Goal: Task Accomplishment & Management: Complete application form

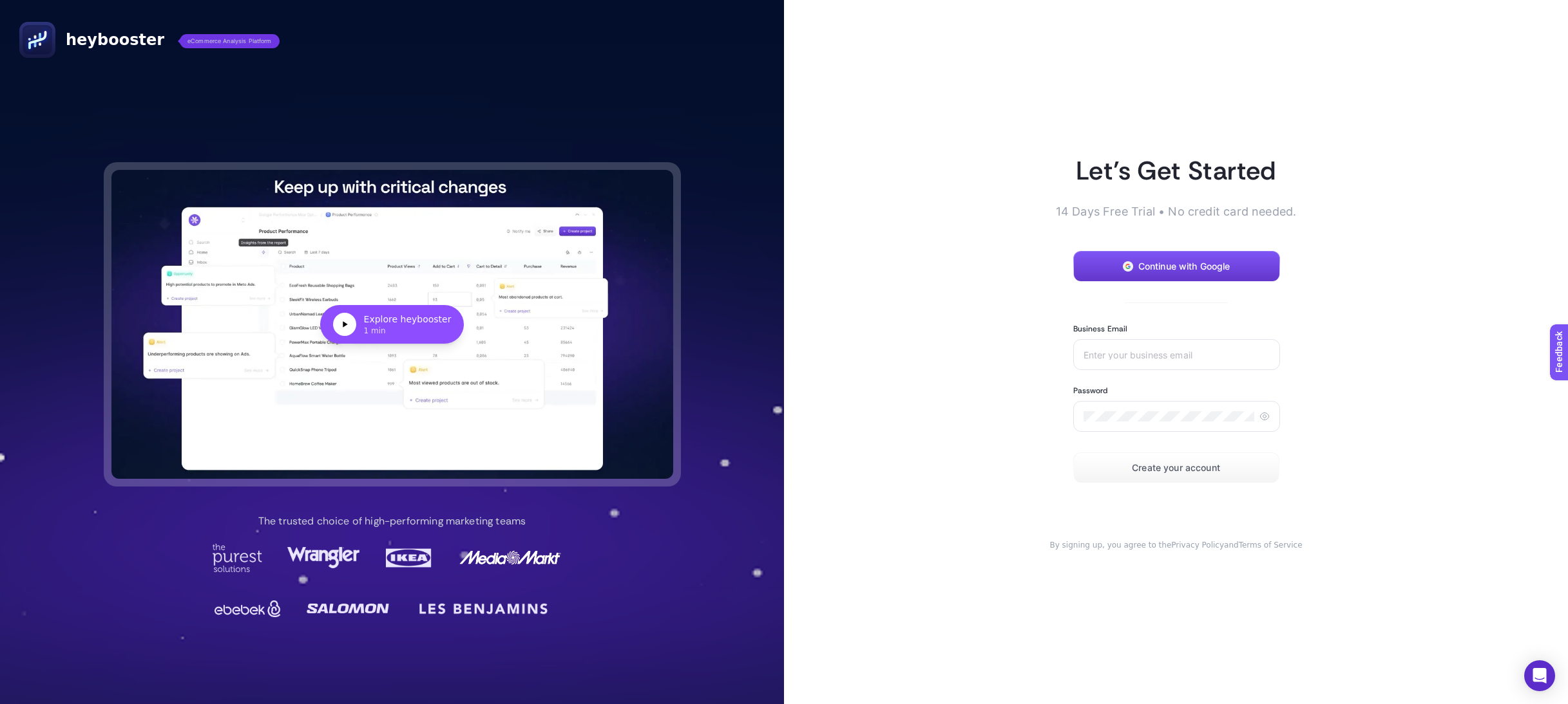
click at [1169, 264] on span "Continue with Google" at bounding box center [1184, 266] width 92 height 10
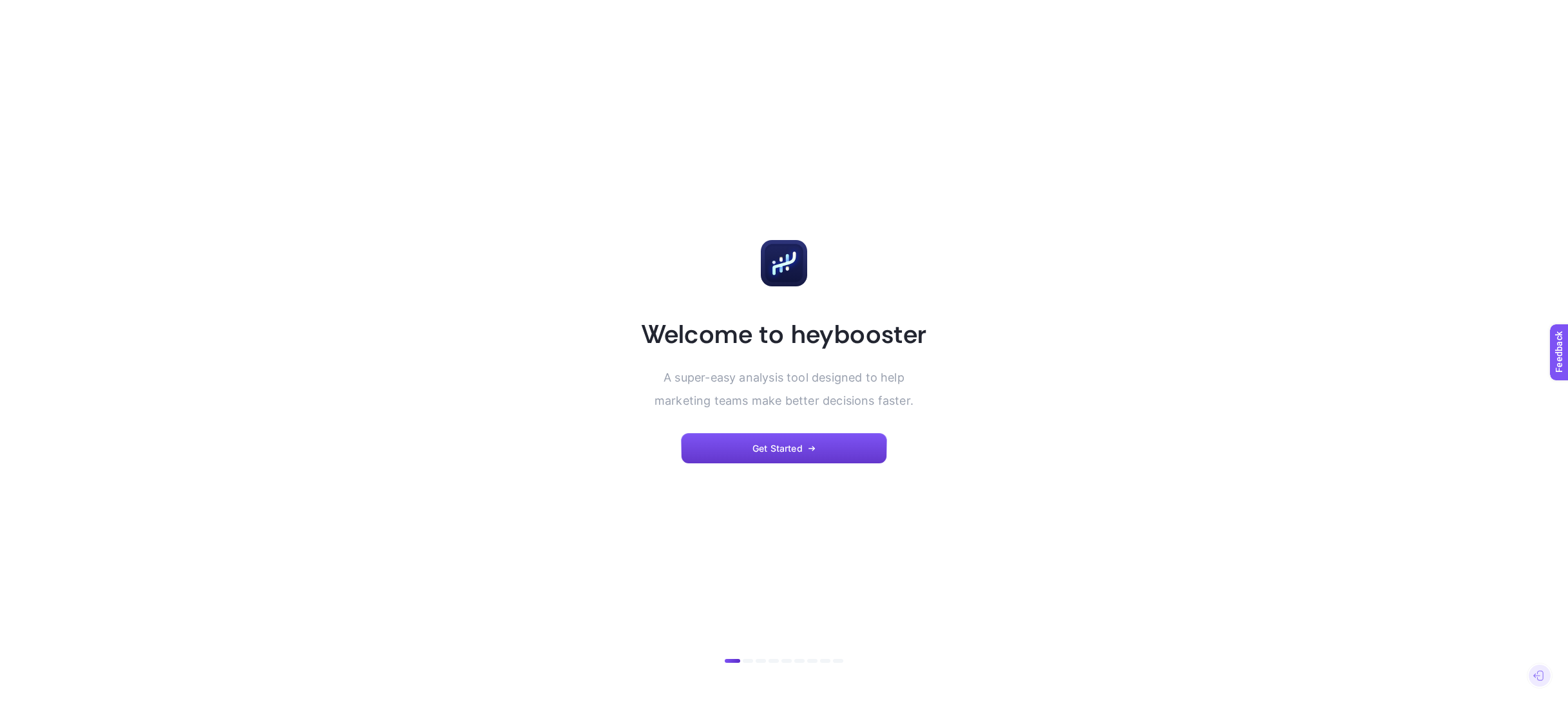
click at [786, 443] on span "Get Started" at bounding box center [777, 448] width 50 height 10
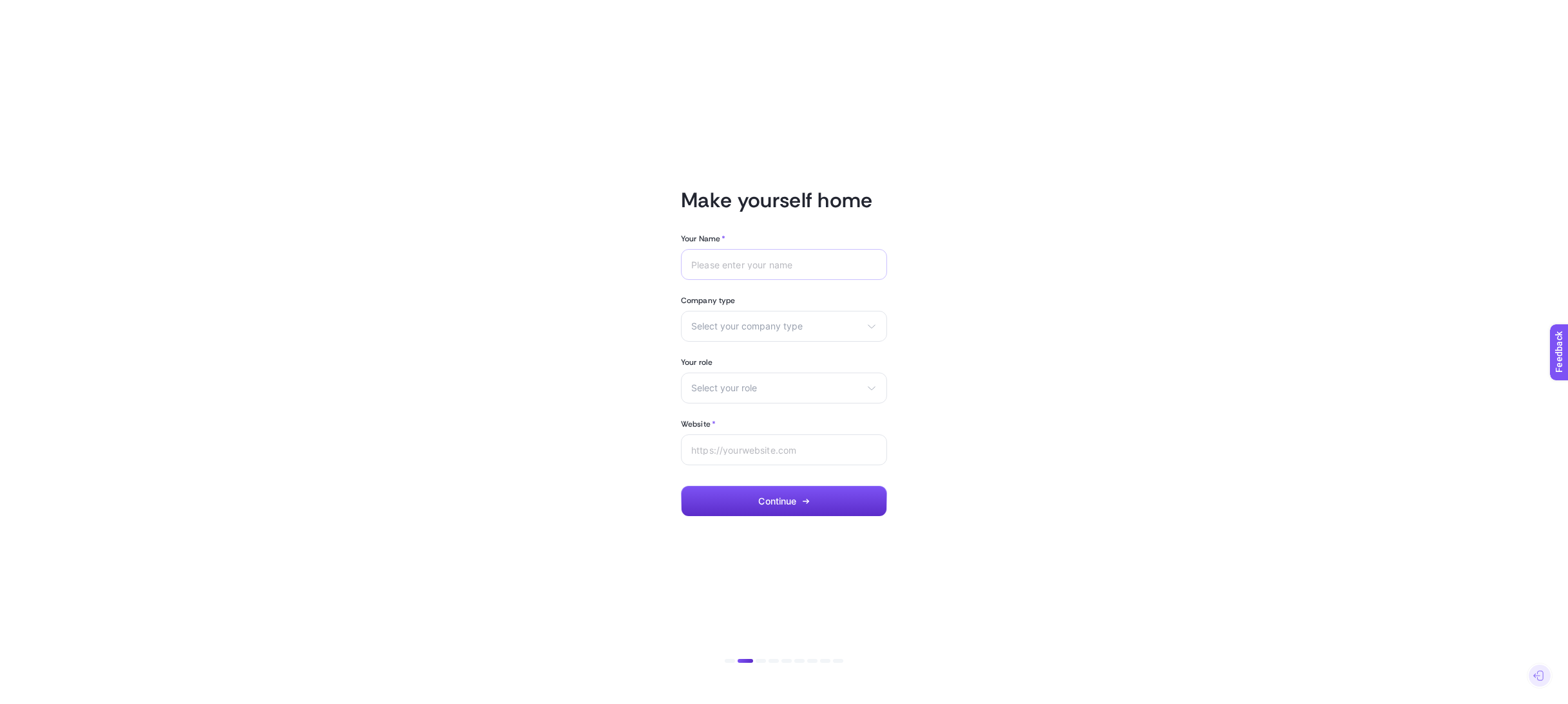
click at [747, 258] on div at bounding box center [784, 265] width 206 height 31
click at [747, 265] on input "Your Name *" at bounding box center [784, 264] width 186 height 10
type input "Nette"
click at [743, 324] on span "Select your company type" at bounding box center [776, 326] width 170 height 10
click at [728, 379] on li "Agency" at bounding box center [784, 378] width 200 height 21
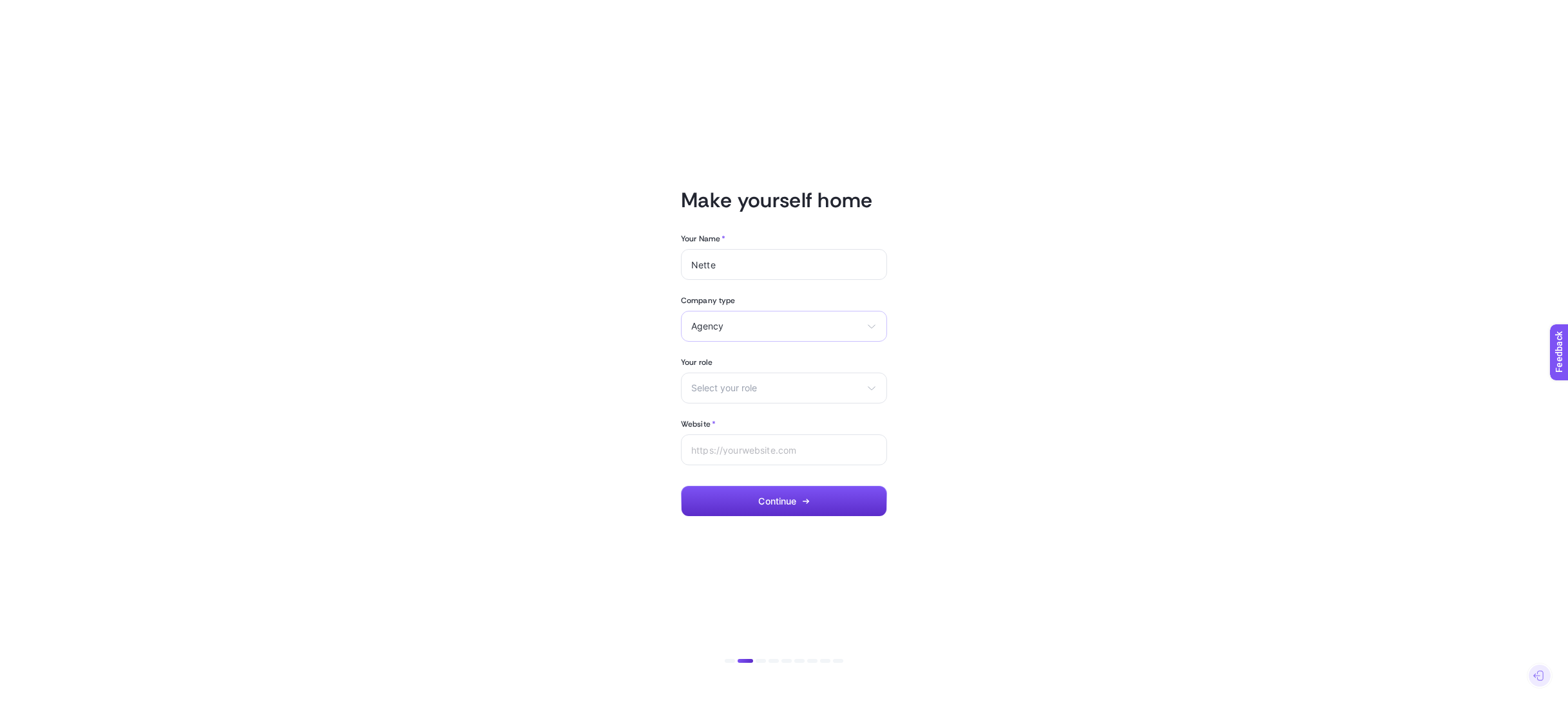
click at [745, 328] on span "Agency" at bounding box center [776, 326] width 170 height 10
drag, startPoint x: 687, startPoint y: 382, endPoint x: 662, endPoint y: 372, distance: 26.9
click at [687, 382] on font "Ajans" at bounding box center [681, 378] width 22 height 11
click at [724, 332] on div "Şirket türünüzü seçin eTicaret Ajans Diğer" at bounding box center [762, 326] width 206 height 31
click at [699, 376] on li "Ajans" at bounding box center [762, 378] width 200 height 21
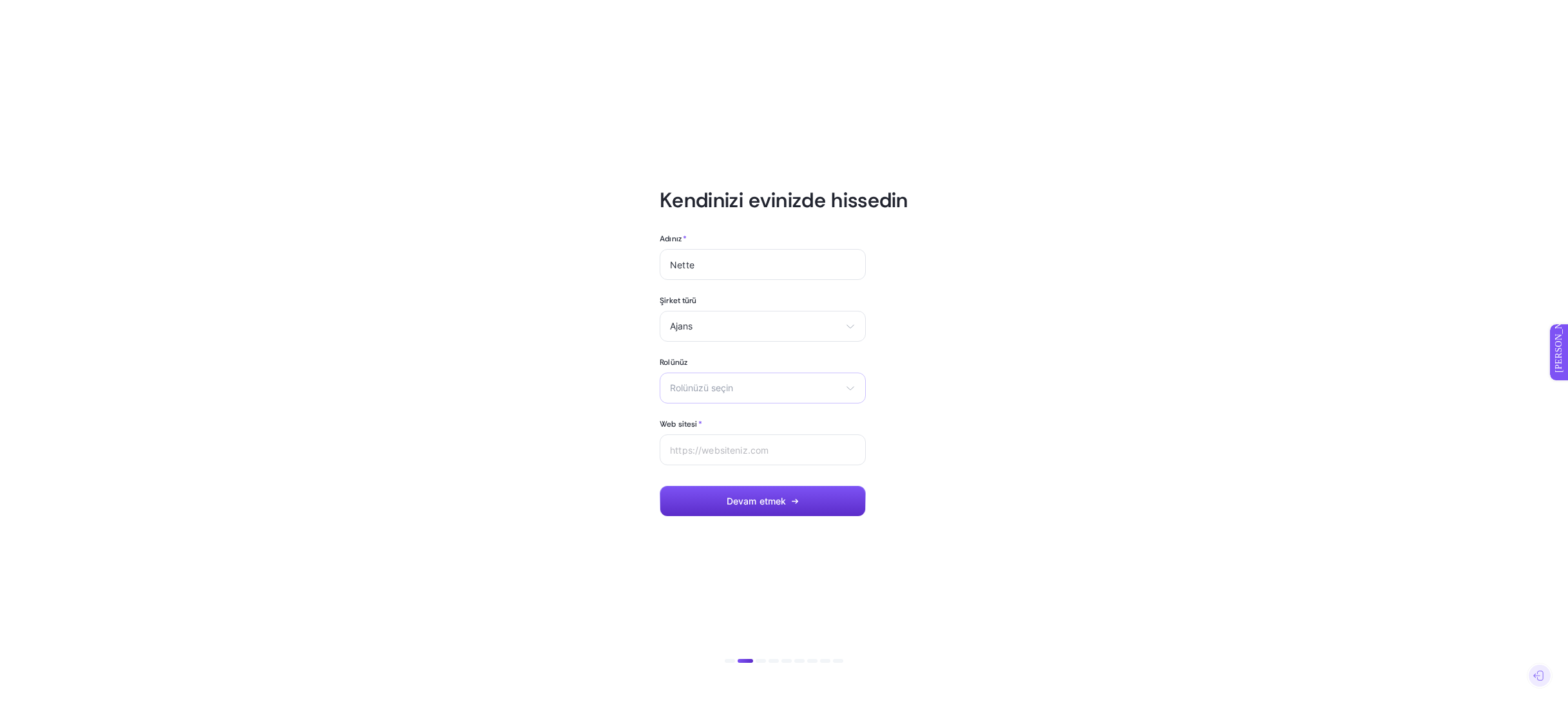
click at [702, 387] on font "Rolünüzü seçin" at bounding box center [702, 388] width 63 height 11
click at [728, 416] on font "Pazarlama müdürü" at bounding box center [710, 419] width 79 height 11
click at [716, 449] on input "Web sitesi *" at bounding box center [763, 449] width 186 height 10
type input "[DOMAIN_NAME]"
click at [786, 497] on font "Devam etmek" at bounding box center [756, 501] width 60 height 11
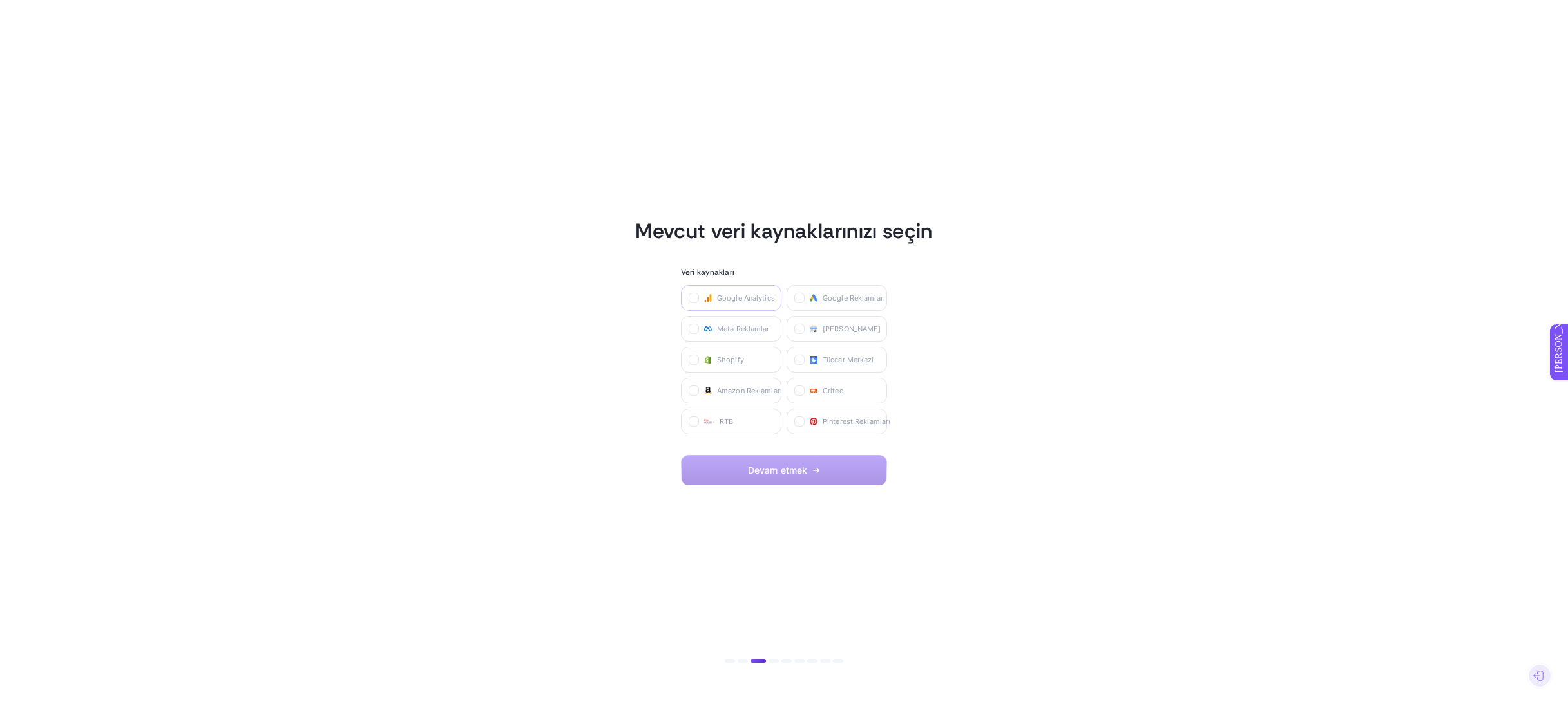
click at [707, 301] on rect at bounding box center [708, 298] width 8 height 8
click at [0, 0] on Analytics "checkbox" at bounding box center [0, 0] width 0 height 0
click at [698, 328] on label at bounding box center [693, 329] width 10 height 10
click at [0, 0] on Ads "checkbox" at bounding box center [0, 0] width 0 height 0
click at [832, 294] on font "Google Reklamları" at bounding box center [854, 299] width 63 height 9
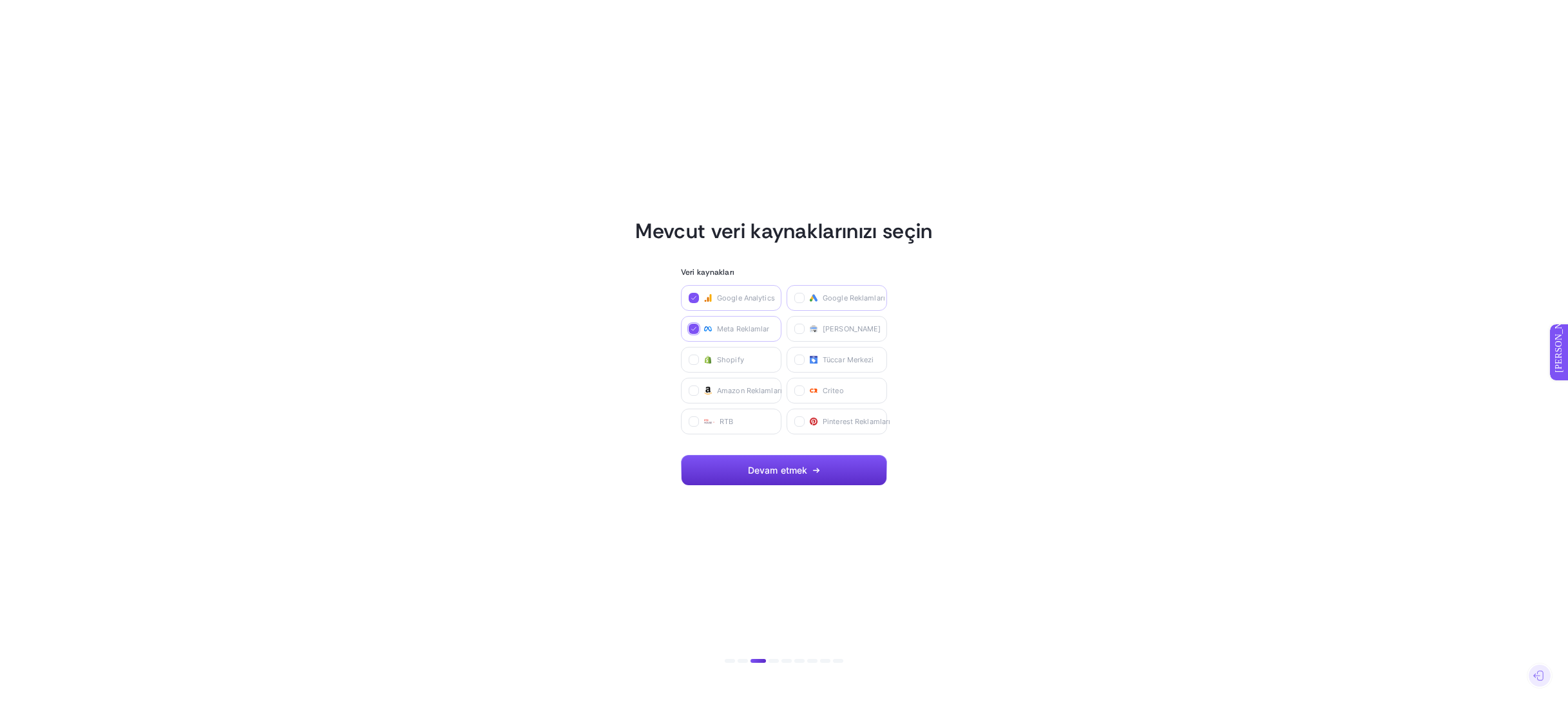
click at [0, 0] on Ads "checkbox" at bounding box center [0, 0] width 0 height 0
click at [857, 362] on font "Tüccar Merkezi" at bounding box center [848, 360] width 52 height 9
click at [0, 0] on Center "checkbox" at bounding box center [0, 0] width 0 height 0
click at [874, 326] on label "Arama Konsolu" at bounding box center [837, 329] width 101 height 26
click at [0, 0] on Console "checkbox" at bounding box center [0, 0] width 0 height 0
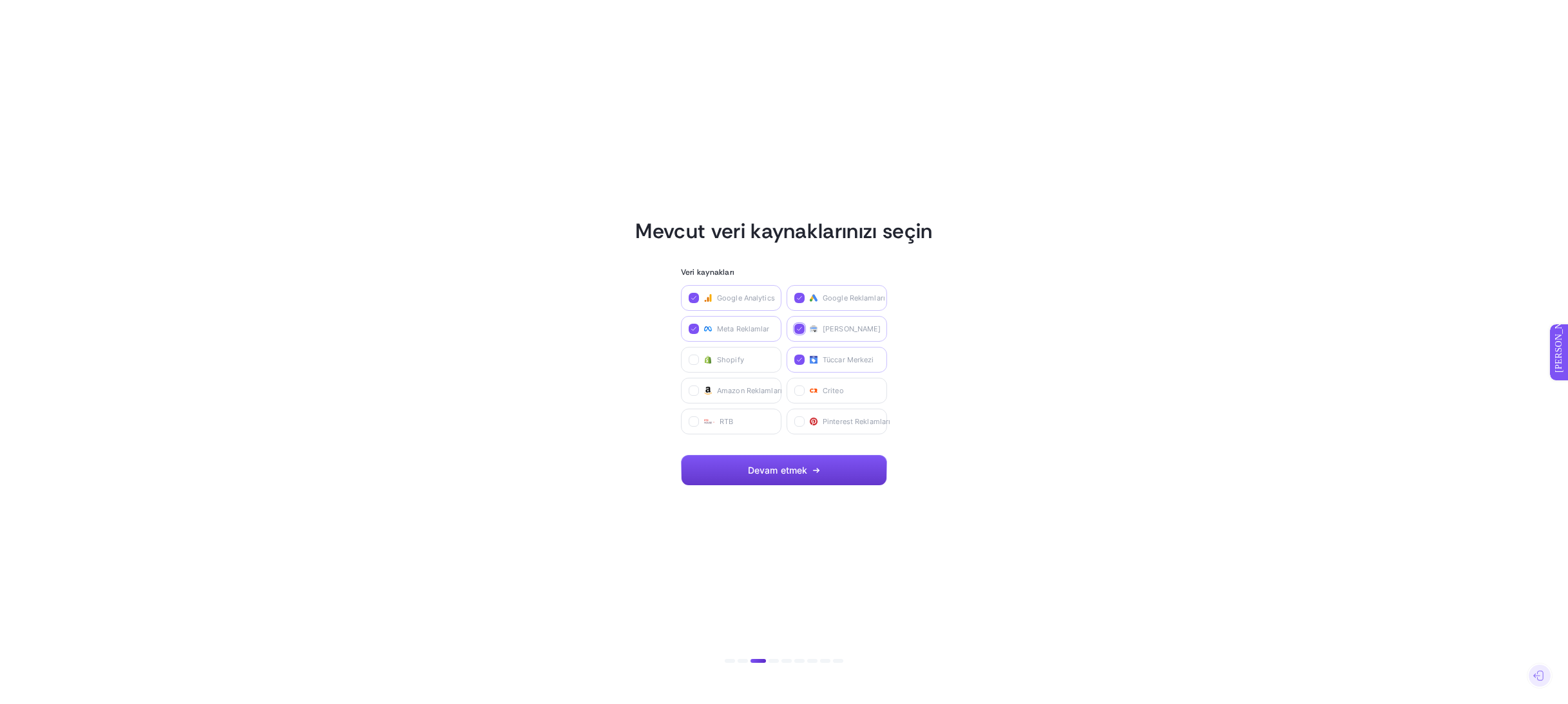
click at [802, 472] on font "Devam etmek" at bounding box center [777, 470] width 60 height 11
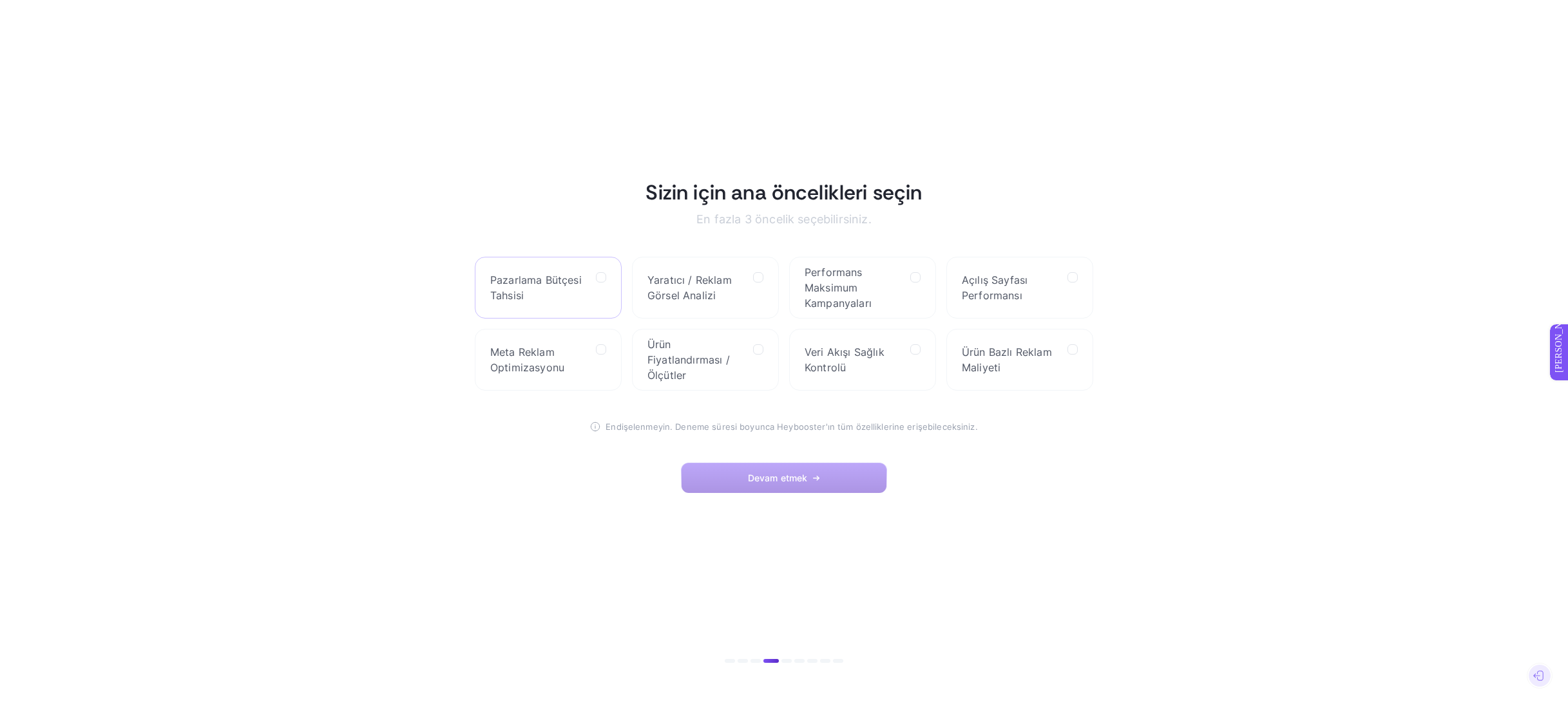
click at [584, 285] on span "Pazarlama Bütçesi Tahsisi" at bounding box center [537, 288] width 95 height 31
click at [0, 0] on Allocation "checkbox" at bounding box center [0, 0] width 0 height 0
click at [744, 293] on label "Yaratıcı / Reklam Görsel Analizi" at bounding box center [705, 288] width 147 height 62
click at [0, 0] on Analysis "checkbox" at bounding box center [0, 0] width 0 height 0
click at [816, 308] on font "Performans Maksimum Kampanyaları" at bounding box center [837, 288] width 67 height 44
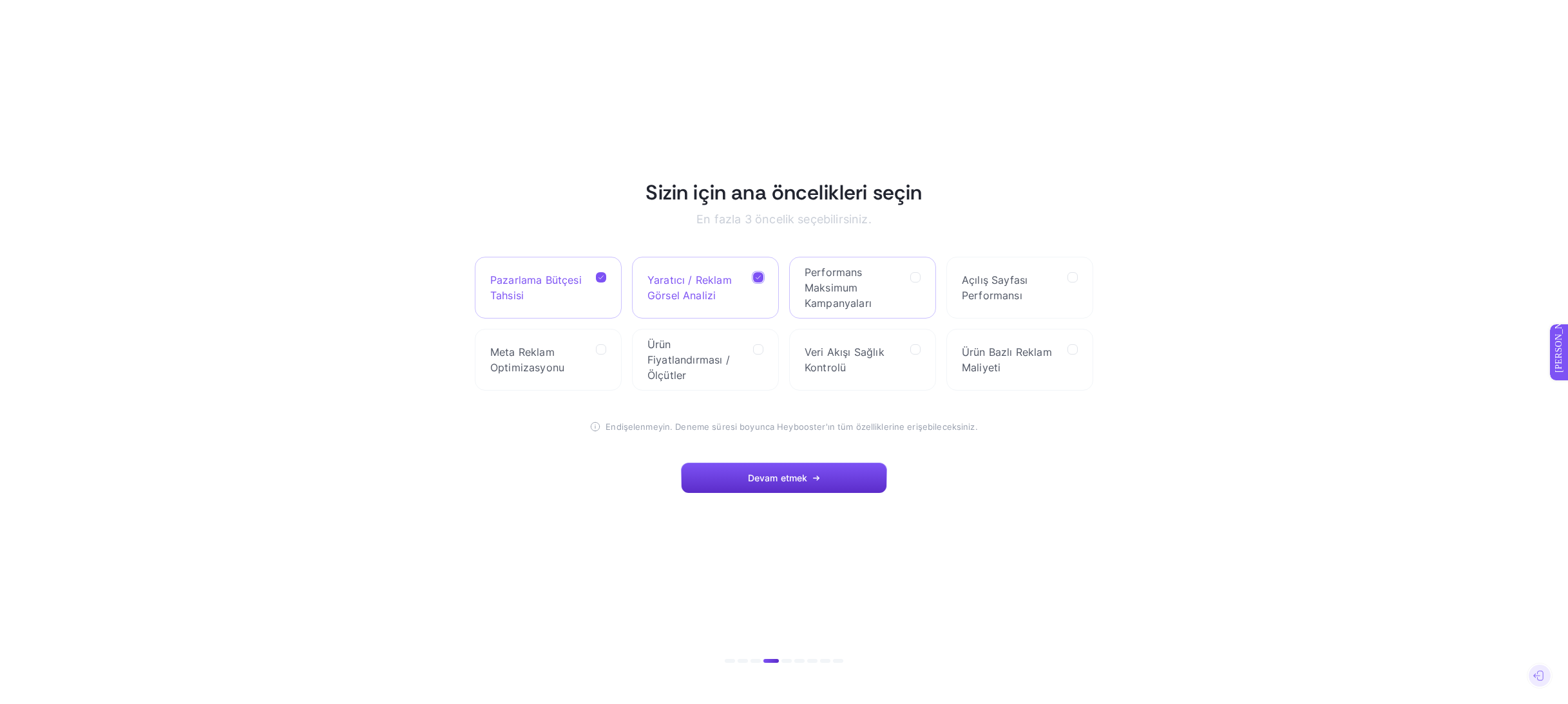
click at [0, 0] on Campaigns "checkbox" at bounding box center [0, 0] width 0 height 0
click at [999, 305] on label "Açılış Sayfası Performansı" at bounding box center [1020, 288] width 147 height 62
click at [0, 0] on Performance "checkbox" at bounding box center [0, 0] width 0 height 0
click at [561, 355] on span "Meta Reklam Optimizasyonu" at bounding box center [537, 360] width 95 height 31
click at [0, 0] on Optimization "checkbox" at bounding box center [0, 0] width 0 height 0
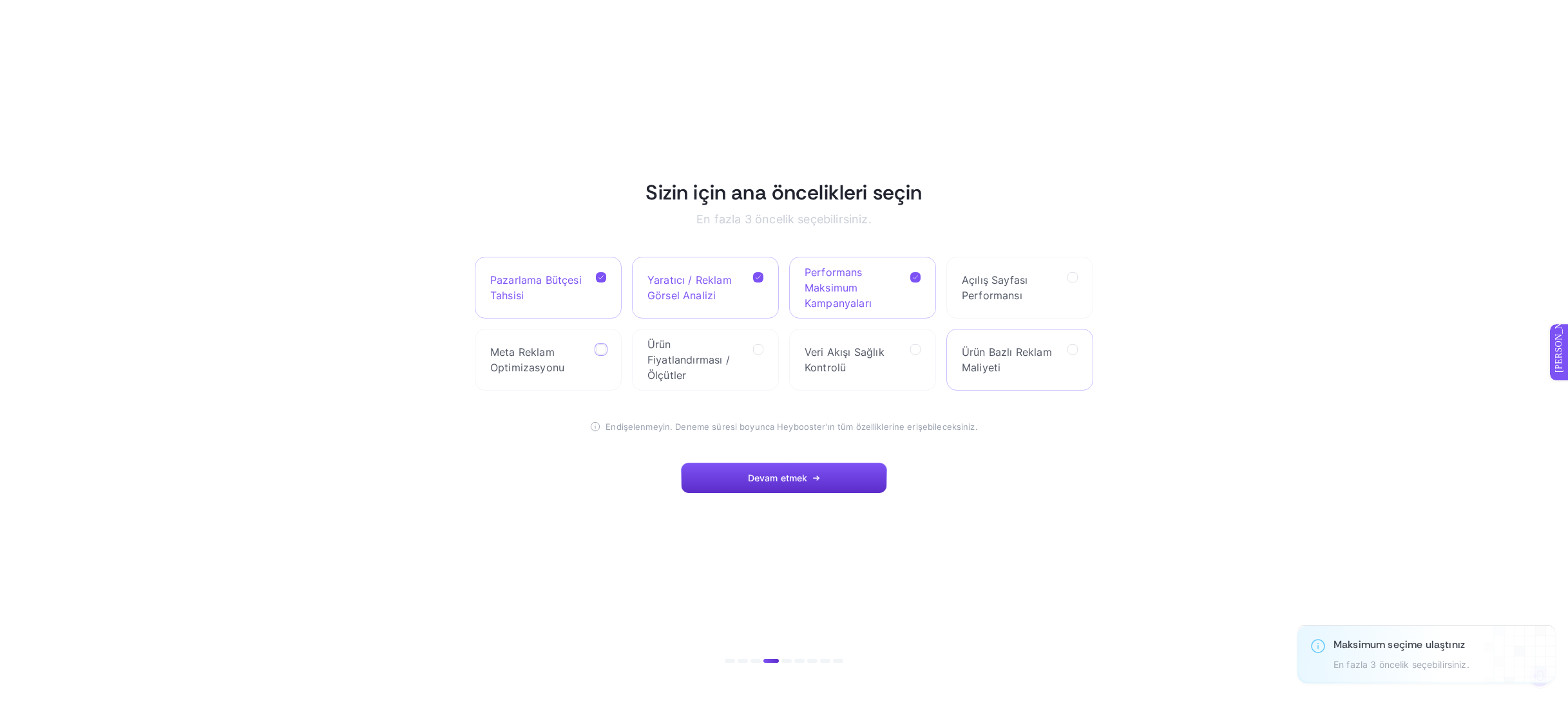
click at [1004, 348] on font "Ürün Bazlı Reklam Maliyeti" at bounding box center [1007, 360] width 91 height 29
click at [0, 0] on Cost "checkbox" at bounding box center [0, 0] width 0 height 0
click at [724, 299] on span "Yaratıcı / Reklam Görsel Analizi" at bounding box center [694, 288] width 95 height 31
click at [0, 0] on Analysis "checkbox" at bounding box center [0, 0] width 0 height 0
click at [993, 371] on font "Ürün Bazlı Reklam Maliyeti" at bounding box center [1007, 360] width 91 height 29
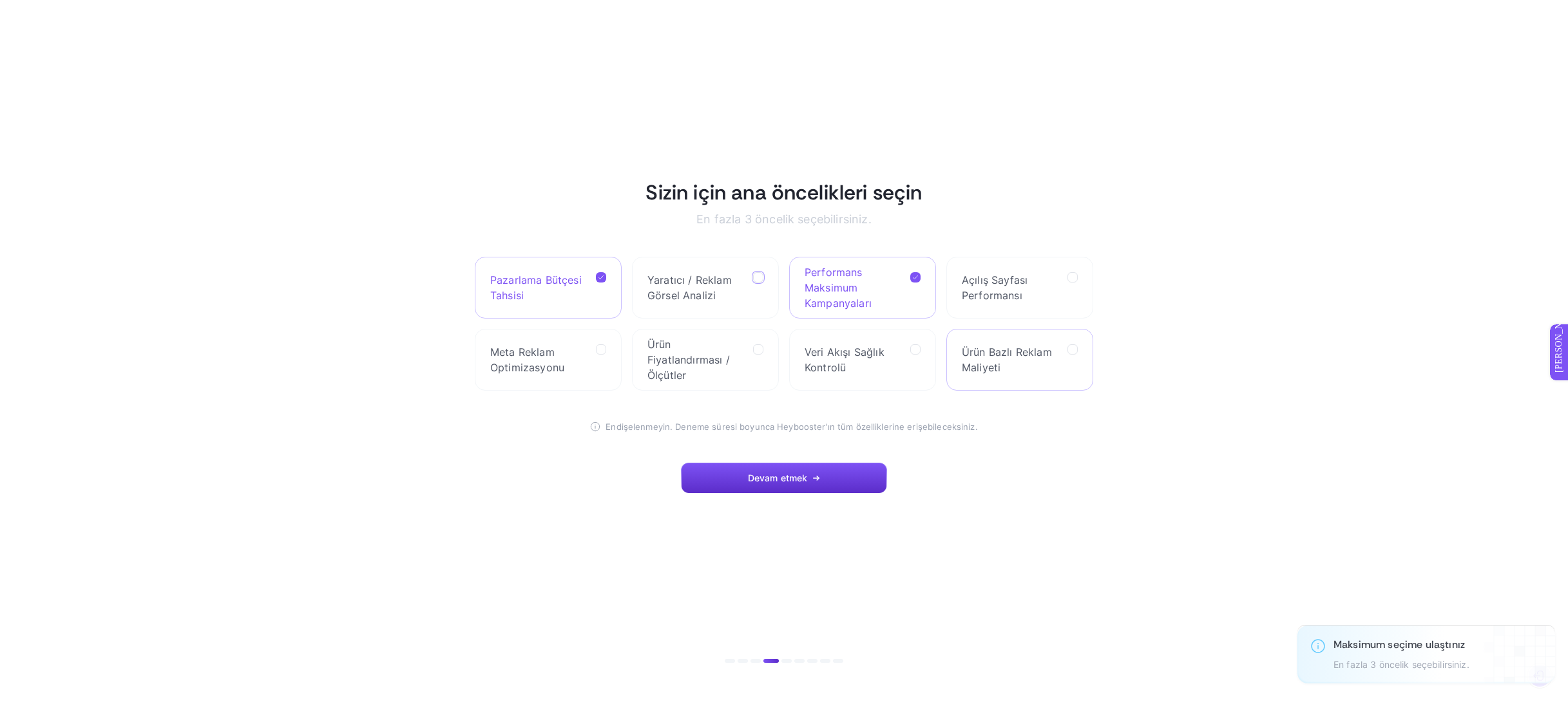
click at [0, 0] on Cost "checkbox" at bounding box center [0, 0] width 0 height 0
click at [566, 371] on span "Meta Reklam Optimizasyonu" at bounding box center [537, 360] width 95 height 31
click at [0, 0] on Optimization "checkbox" at bounding box center [0, 0] width 0 height 0
click at [524, 371] on font "Meta Reklam Optimizasyonu" at bounding box center [527, 360] width 74 height 29
click at [0, 0] on Optimization "checkbox" at bounding box center [0, 0] width 0 height 0
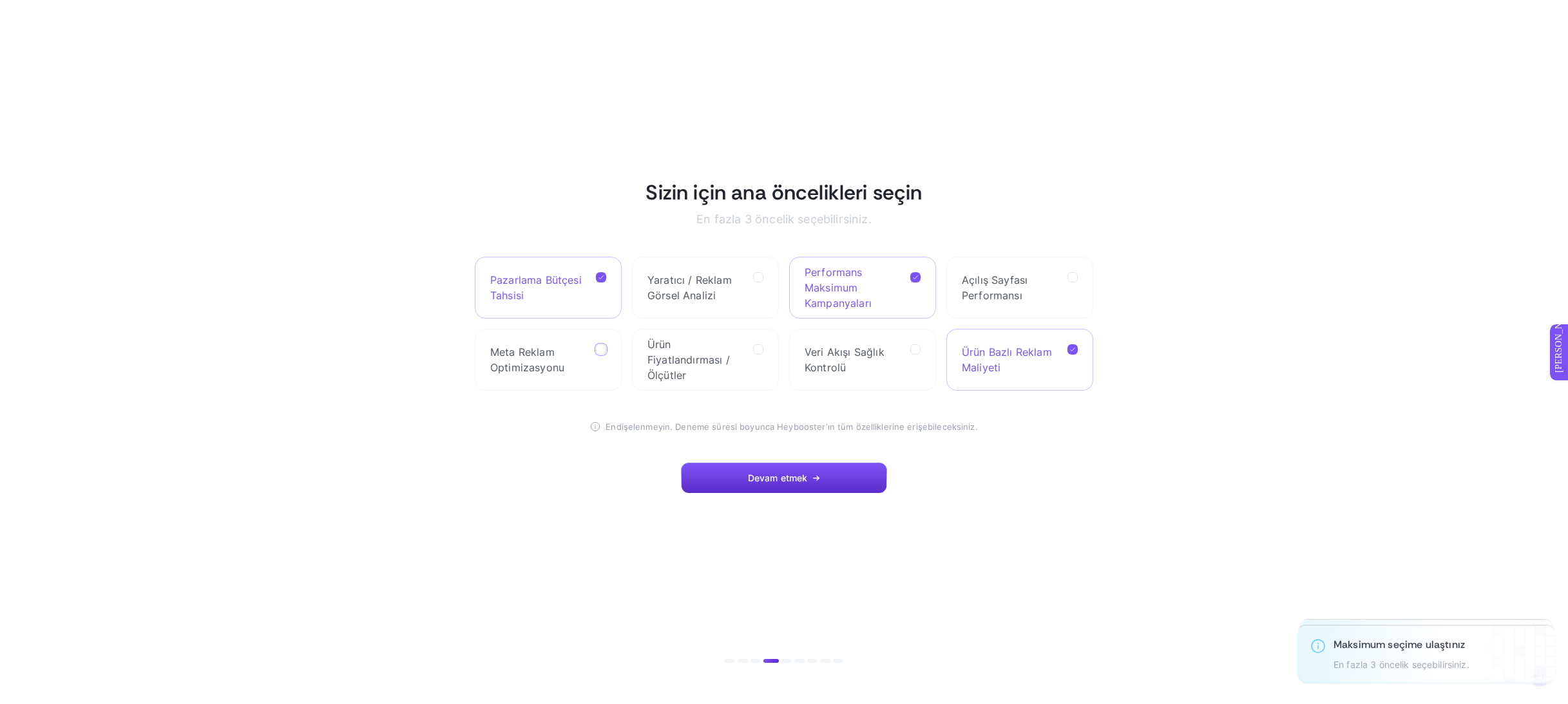
drag, startPoint x: 1022, startPoint y: 369, endPoint x: 1015, endPoint y: 371, distance: 7.3
click at [1021, 369] on span "Ürün Bazlı Reklam Maliyeti" at bounding box center [1009, 360] width 95 height 31
click at [0, 0] on Cost "checkbox" at bounding box center [0, 0] width 0 height 0
click at [551, 357] on font "Meta Reklam Optimizasyonu" at bounding box center [527, 360] width 74 height 29
click at [0, 0] on Optimization "checkbox" at bounding box center [0, 0] width 0 height 0
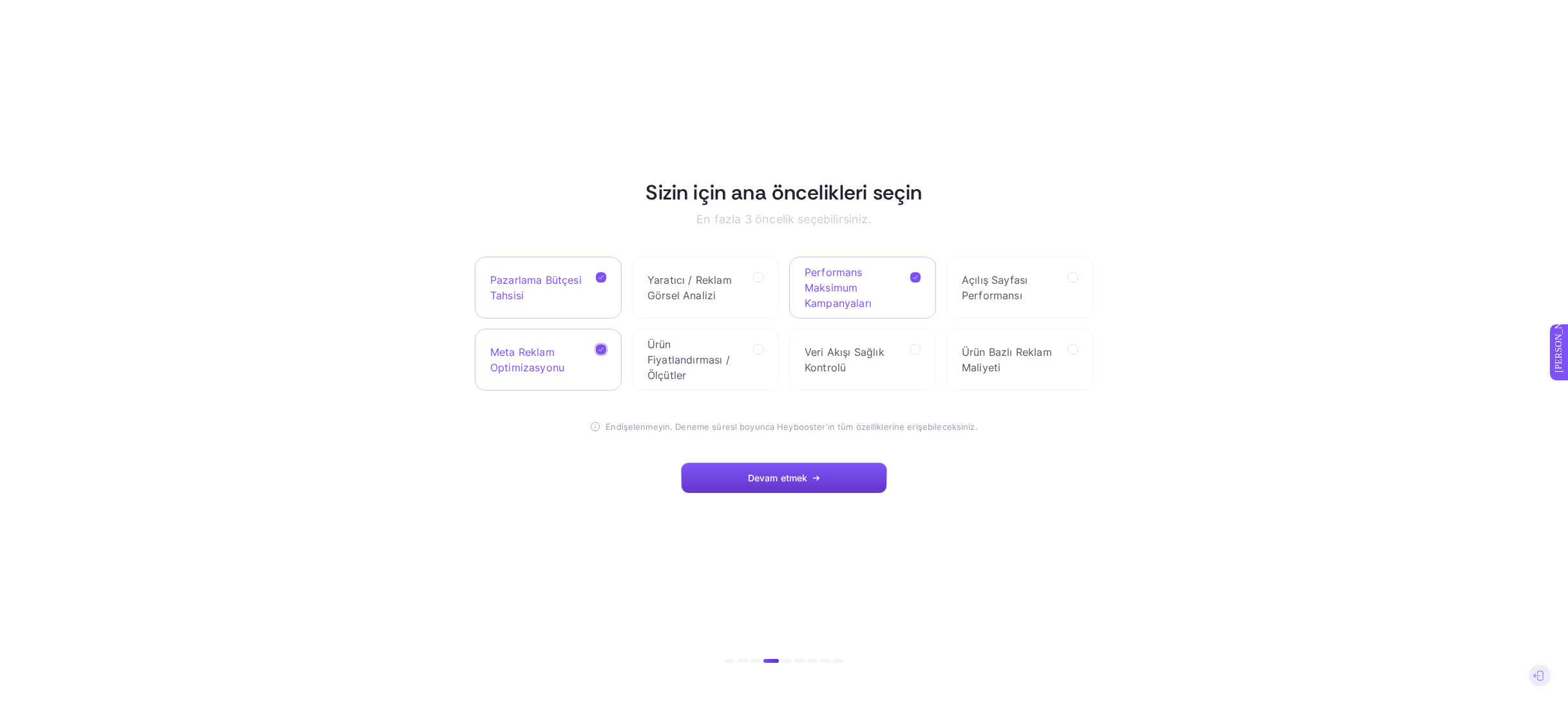
click at [844, 483] on button "Devam etmek" at bounding box center [784, 478] width 206 height 31
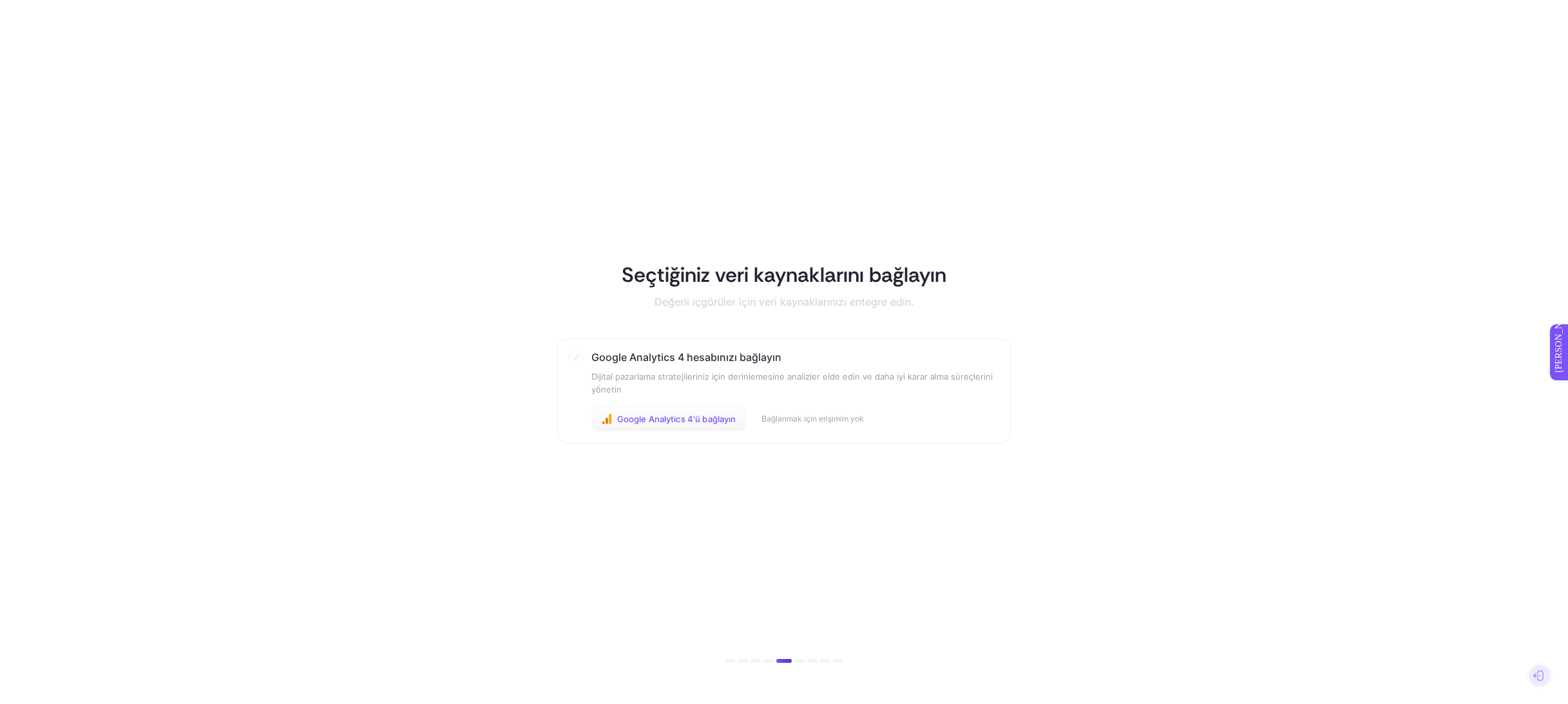
click at [704, 415] on font "Google Analytics 4'ü bağlayın" at bounding box center [676, 419] width 119 height 10
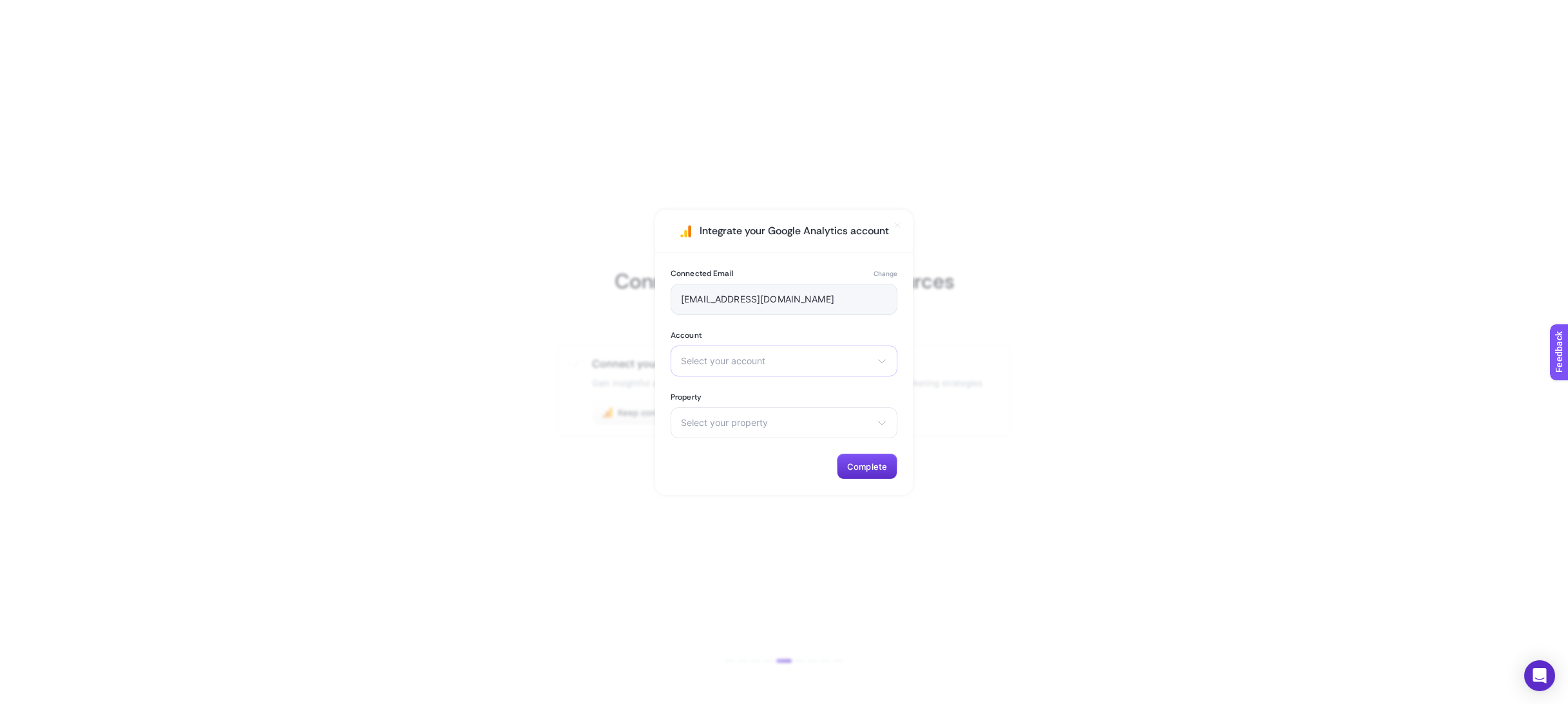
click at [823, 352] on div "Select your account sansiro Homage daio2 Gala Mobilya Nevale Pasta Fırın - Nett…" at bounding box center [783, 361] width 227 height 31
click at [737, 443] on span "American Time" at bounding box center [713, 440] width 63 height 10
click at [751, 422] on span "Select your property" at bounding box center [776, 422] width 190 height 10
click at [0, 0] on li "American Time" at bounding box center [0, 0] width 0 height 0
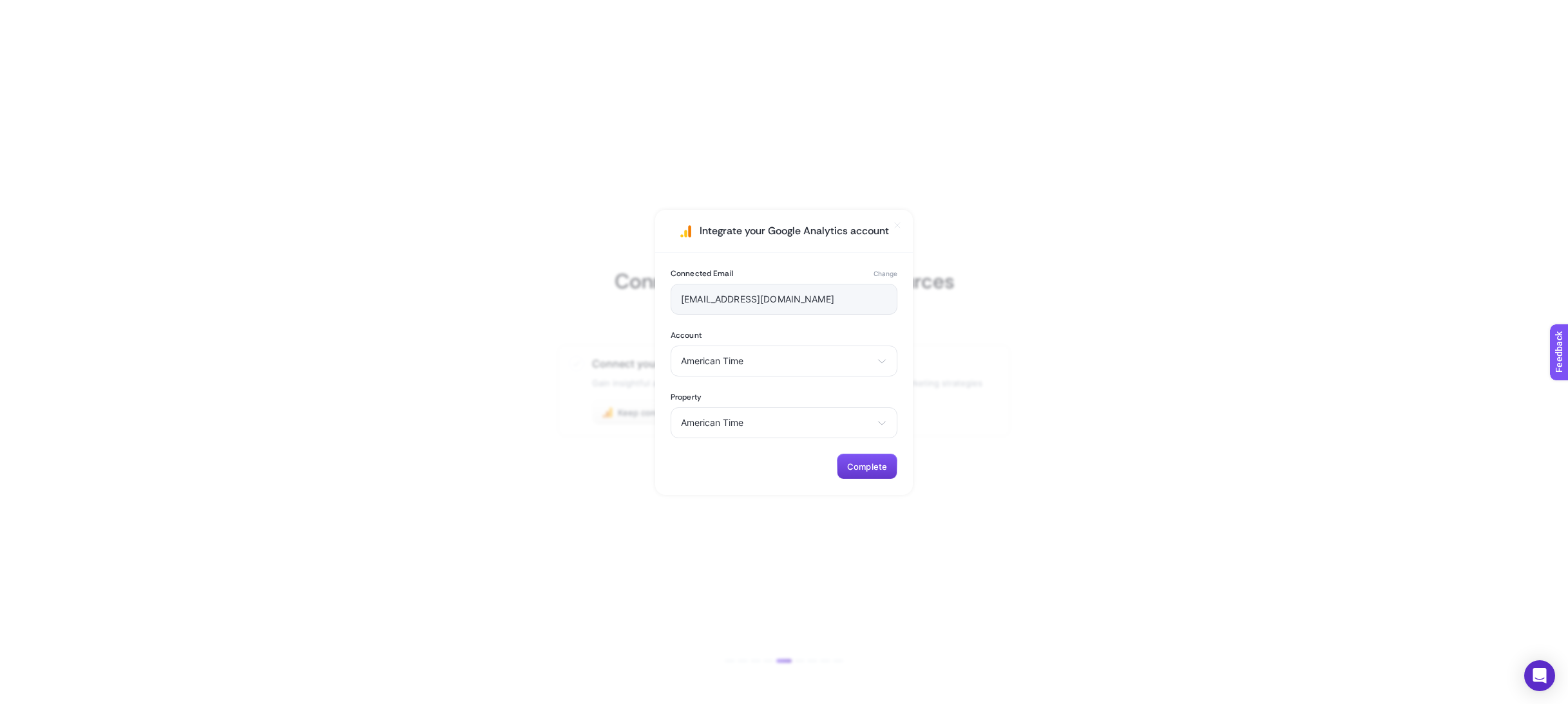
click at [848, 463] on span "Complete" at bounding box center [867, 466] width 40 height 10
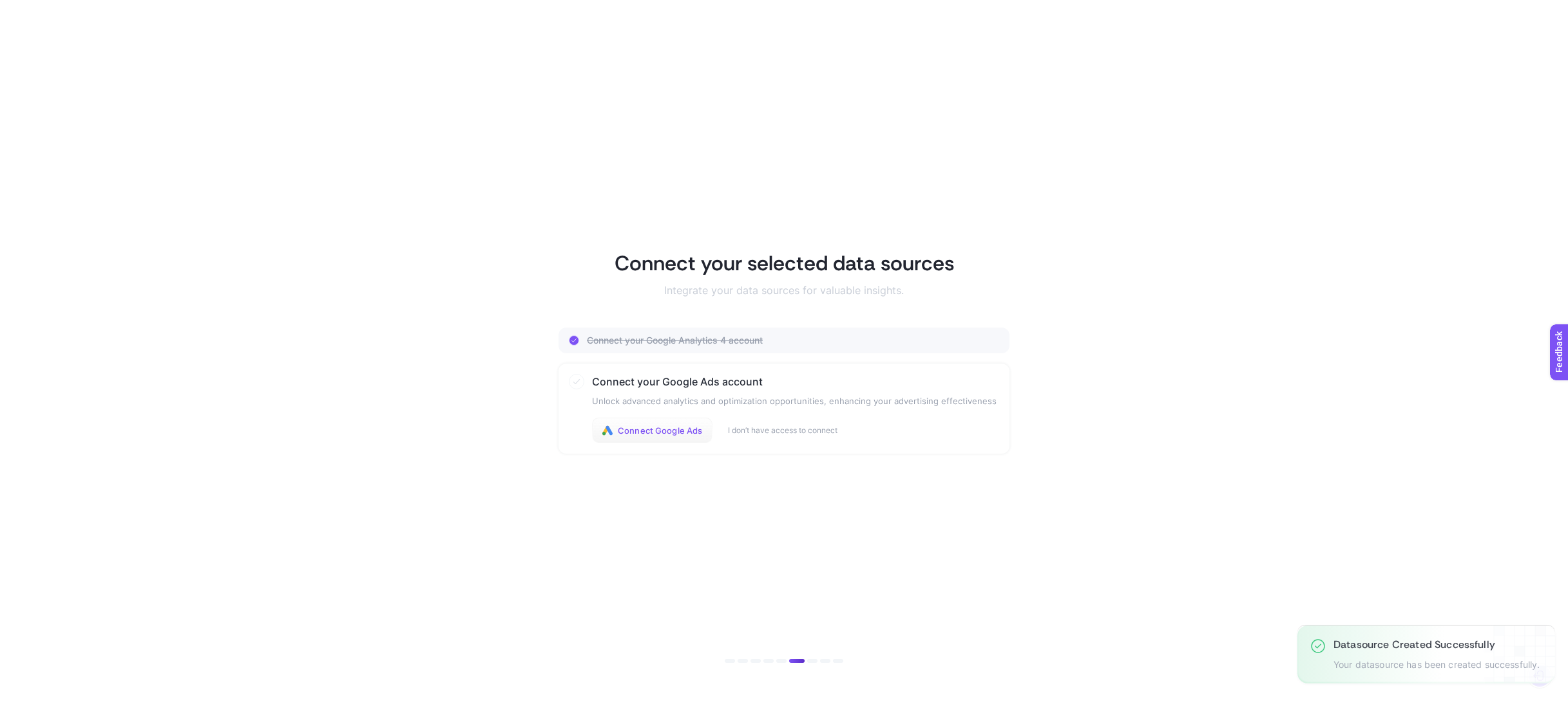
click at [689, 436] on button "Connect Google Ads" at bounding box center [652, 430] width 121 height 26
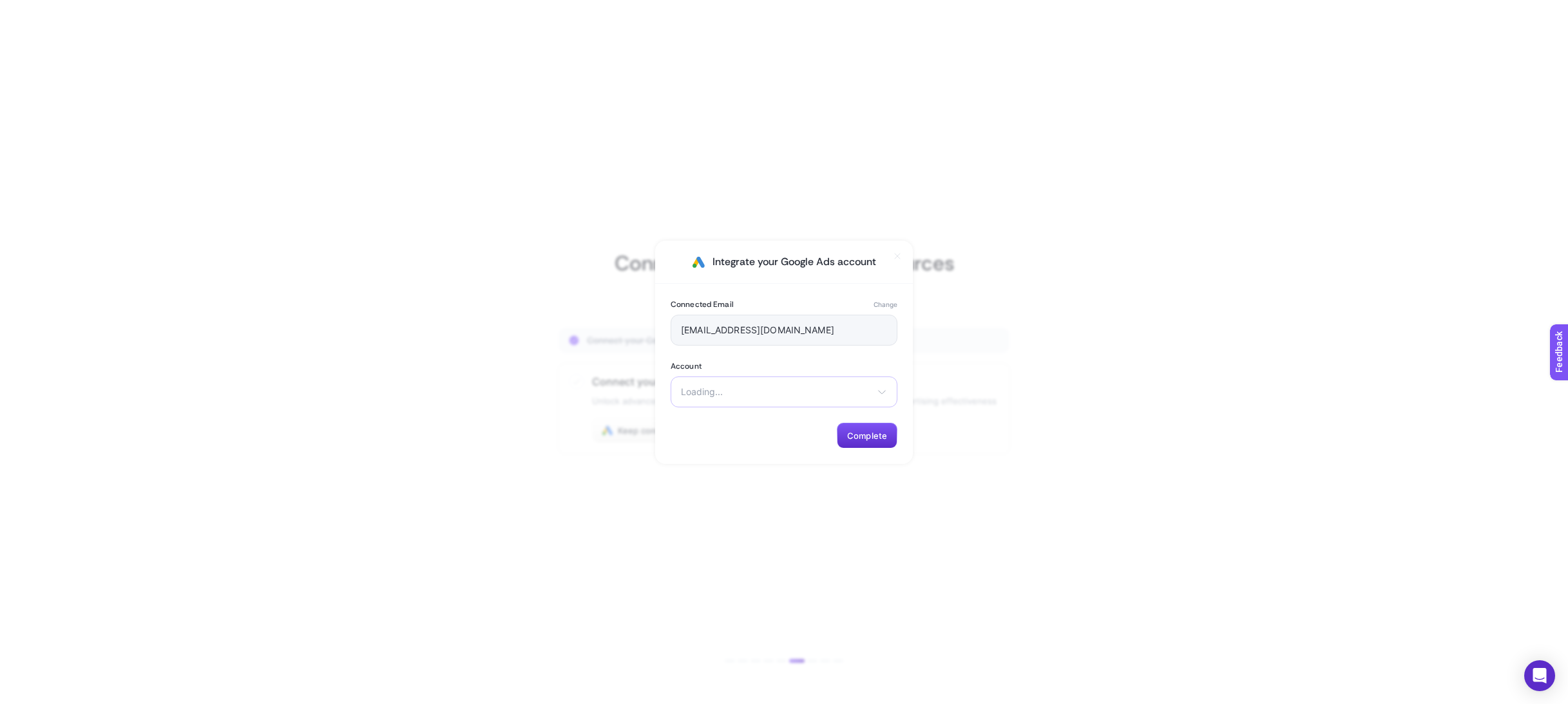
click at [746, 394] on span "Loading..." at bounding box center [776, 391] width 190 height 10
click at [724, 392] on span "Loading..." at bounding box center [776, 391] width 190 height 10
click at [835, 389] on span "Loading..." at bounding box center [776, 391] width 190 height 10
click at [780, 460] on span "There are no matching options available." at bounding box center [783, 456] width 103 height 21
click at [722, 397] on div "Select your account Kozmetik Dünyası Kozmetik Ürünleri Teks. ve Konf San. Tic. …" at bounding box center [783, 392] width 227 height 31
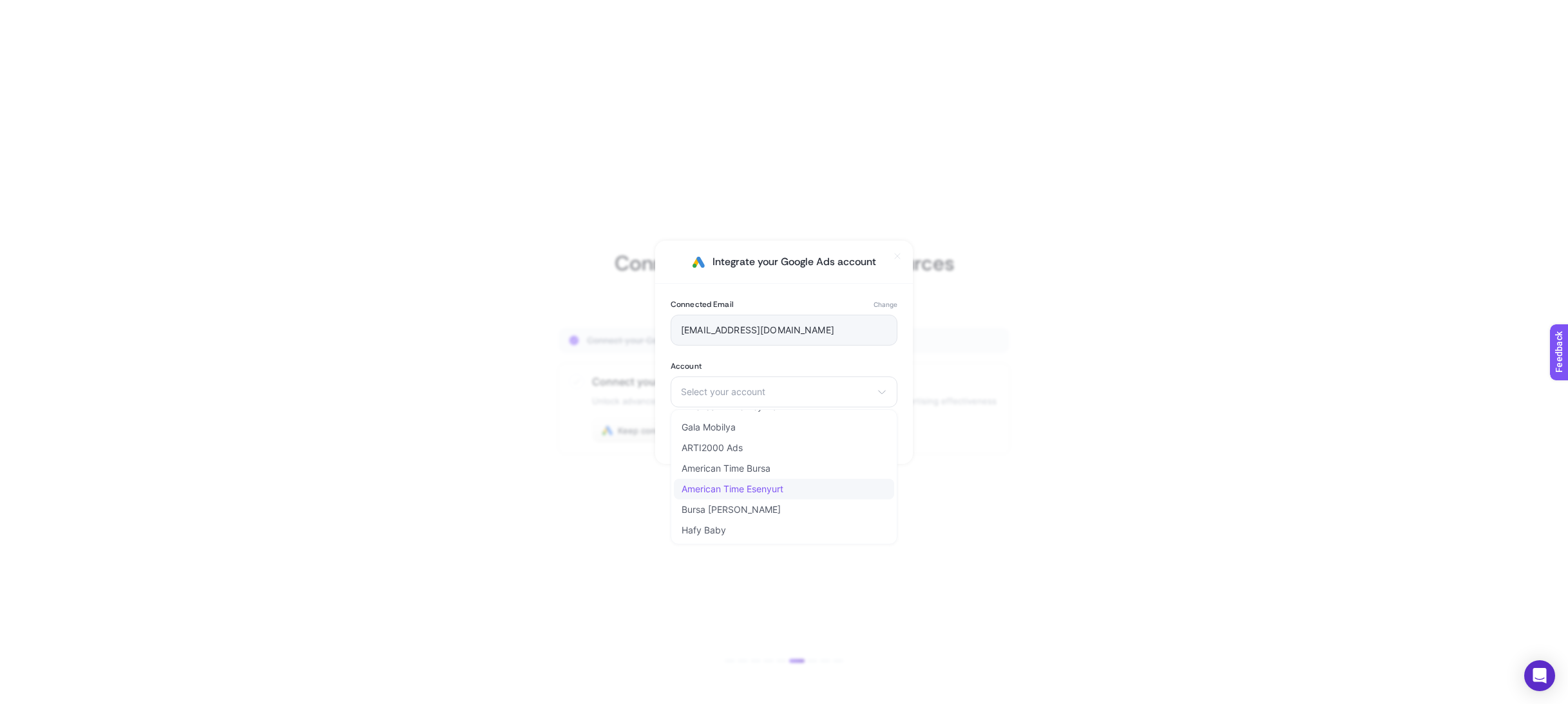
scroll to position [137, 0]
click at [739, 502] on li "American Time Esenyurt" at bounding box center [784, 512] width 221 height 21
click at [870, 436] on span "Complete" at bounding box center [867, 436] width 40 height 10
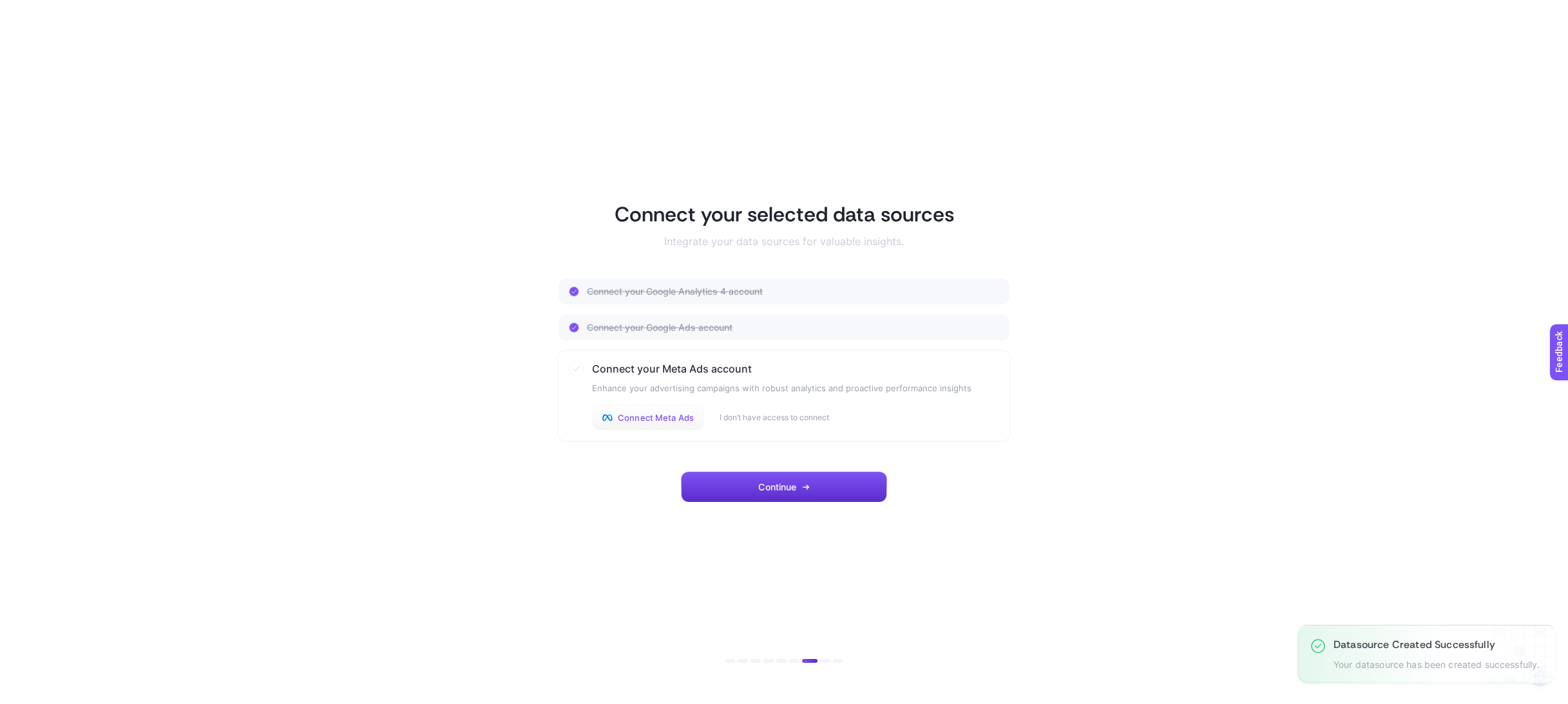
click at [682, 420] on span "Connect Meta Ads" at bounding box center [656, 417] width 76 height 10
click at [794, 494] on button "Continue" at bounding box center [784, 487] width 206 height 31
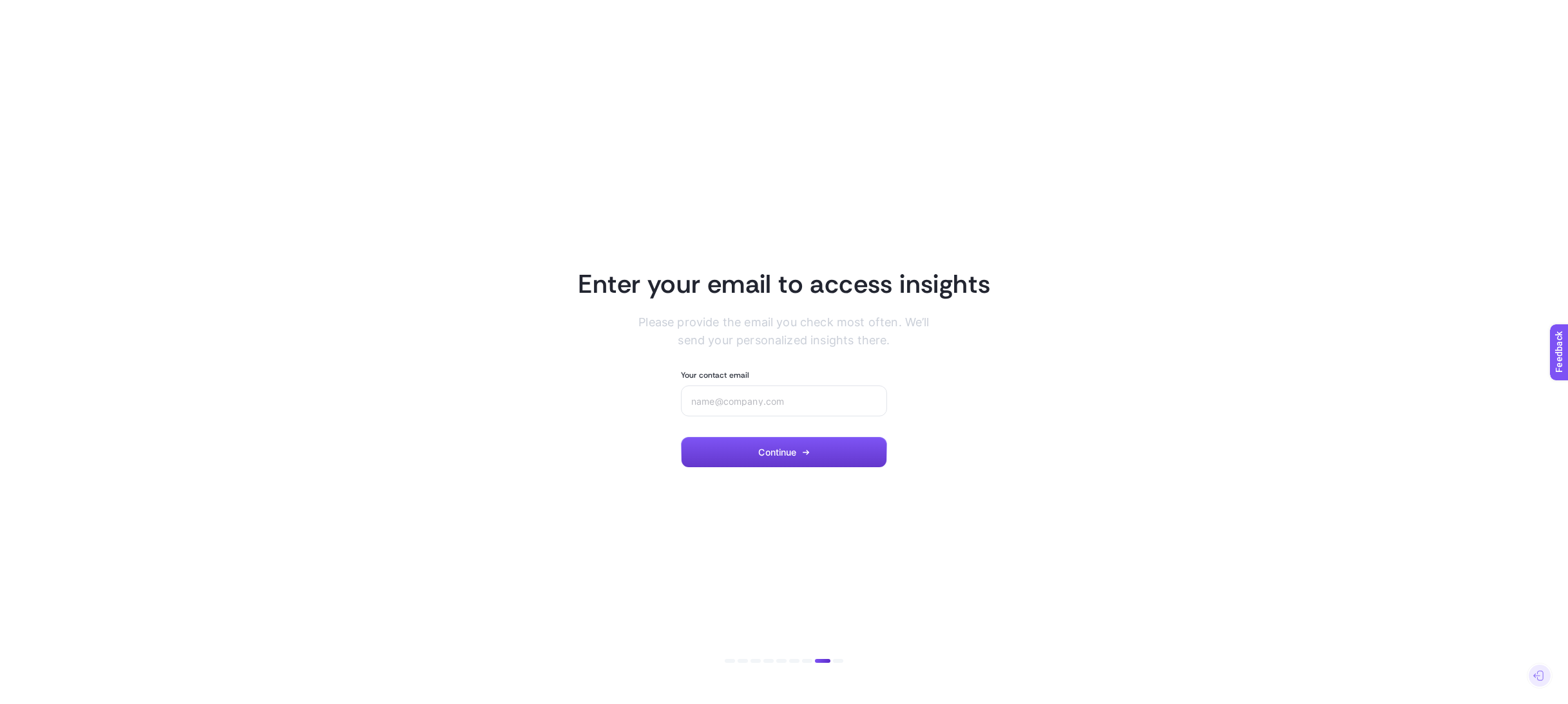
click at [796, 458] on span "Continue" at bounding box center [777, 452] width 38 height 10
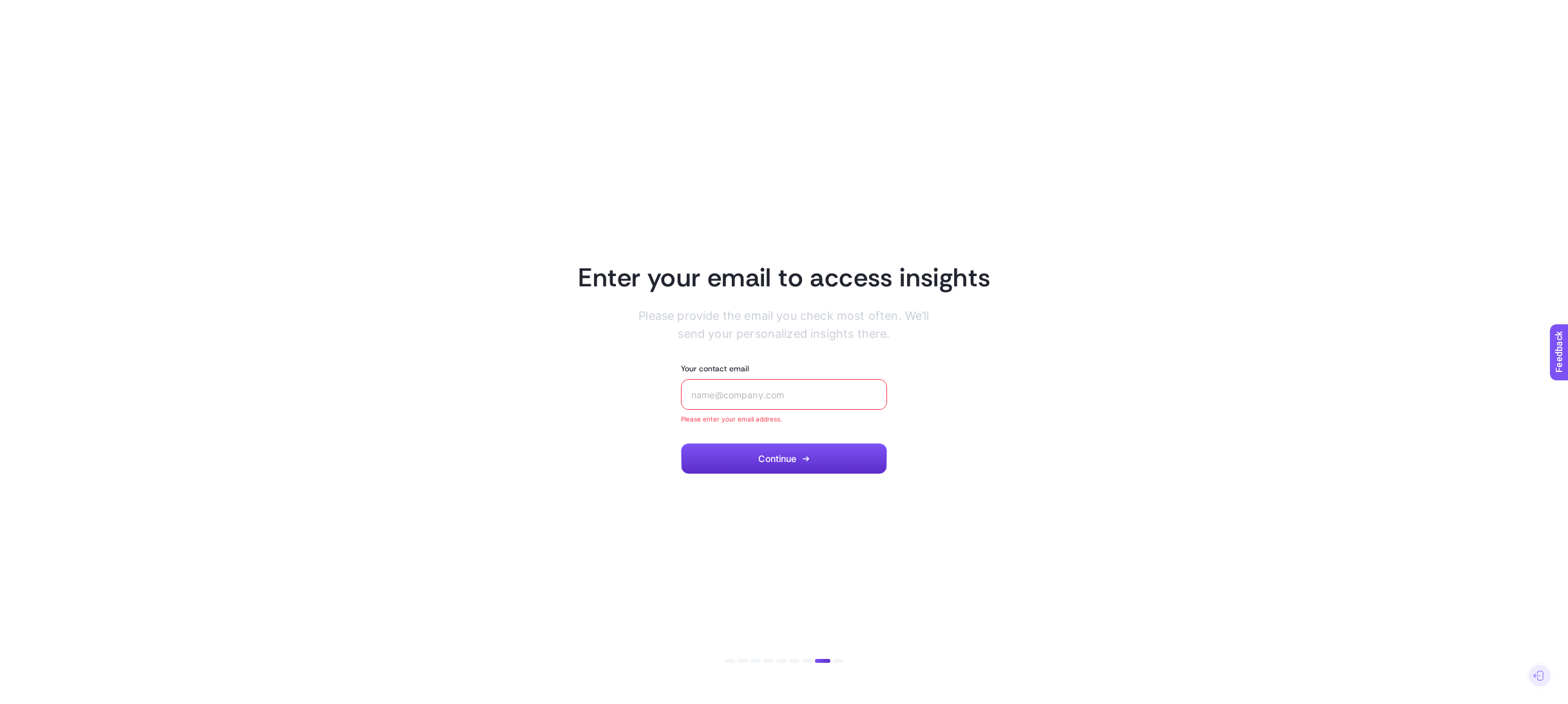
click at [744, 388] on div at bounding box center [784, 395] width 206 height 31
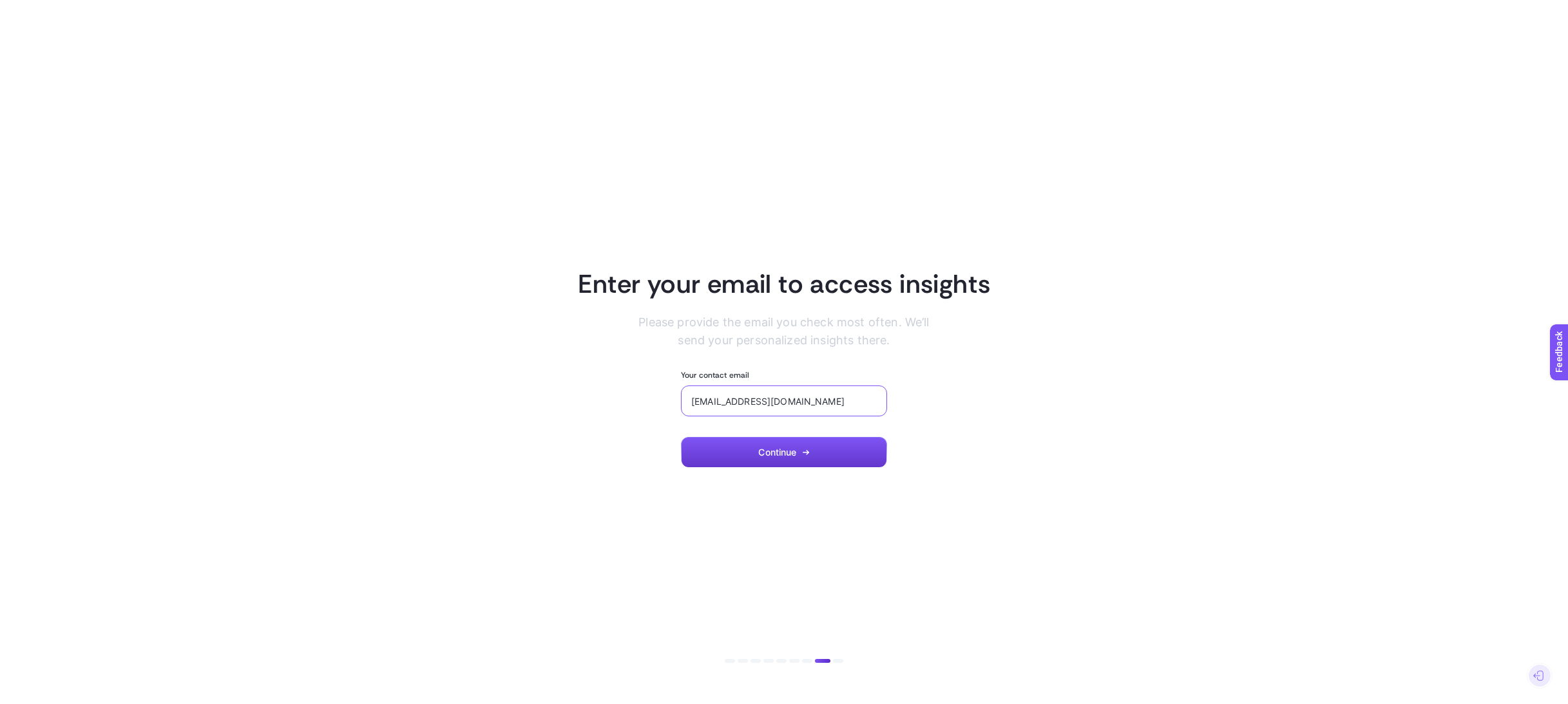
type input "[EMAIL_ADDRESS][DOMAIN_NAME]"
click at [865, 449] on button "Continue" at bounding box center [784, 453] width 206 height 31
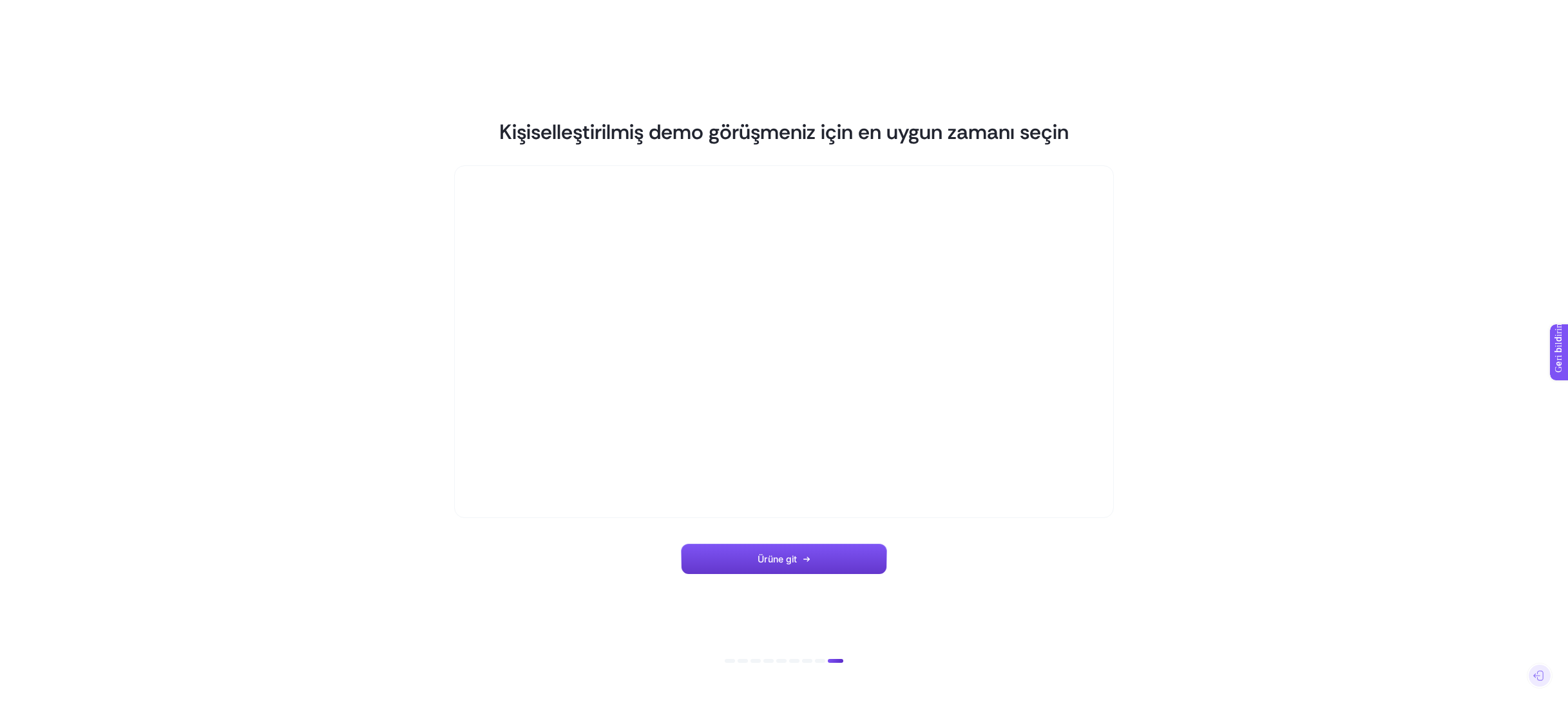
click at [771, 565] on font "Ürüne git" at bounding box center [777, 559] width 39 height 11
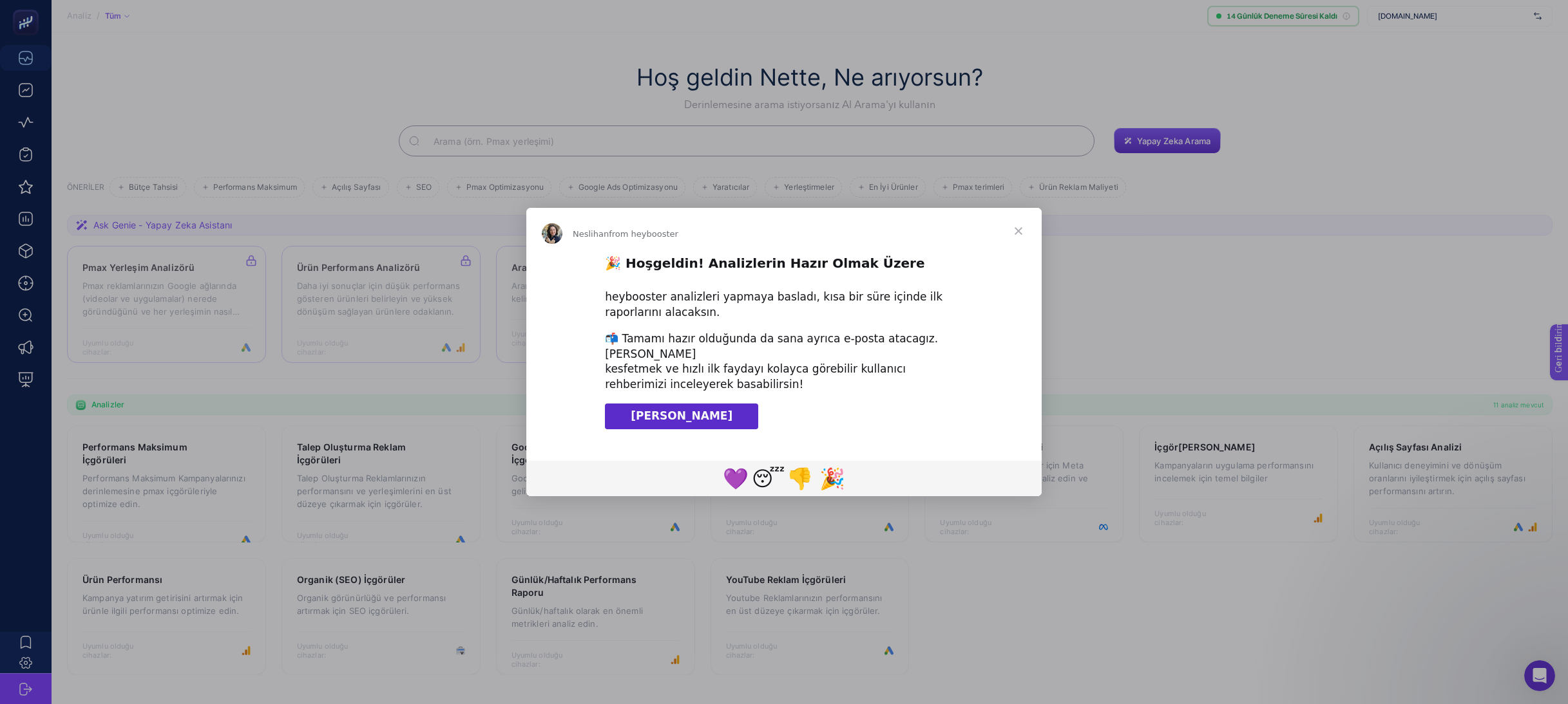
click at [670, 416] on font "[PERSON_NAME]" at bounding box center [681, 415] width 101 height 13
click at [1020, 230] on span "Kapalı" at bounding box center [1019, 231] width 46 height 46
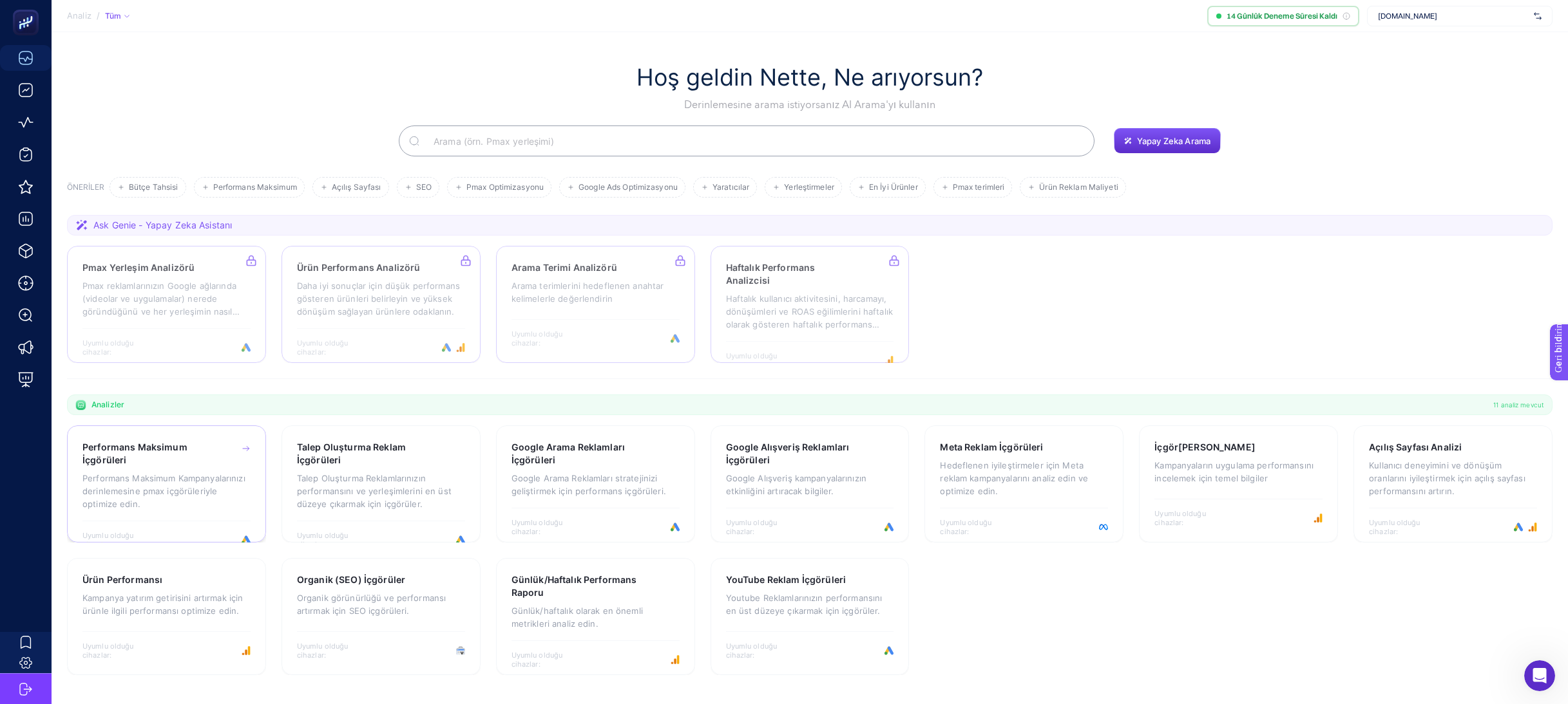
click at [178, 478] on font "Performans Maksimum Kampanyalarınızı derinlemesine pmax içgörüleriyle optimize …" at bounding box center [164, 491] width 163 height 36
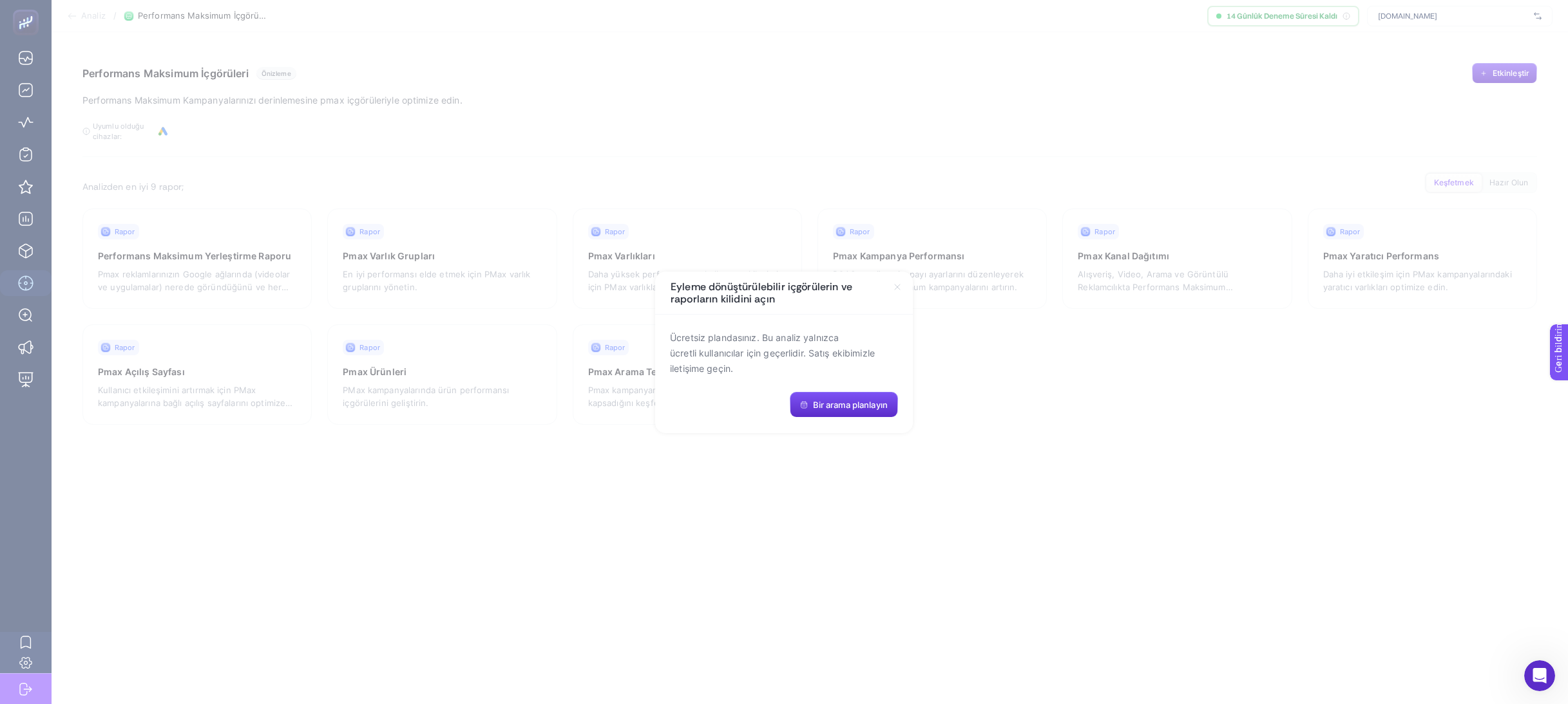
click at [893, 285] on icon at bounding box center [897, 287] width 10 height 10
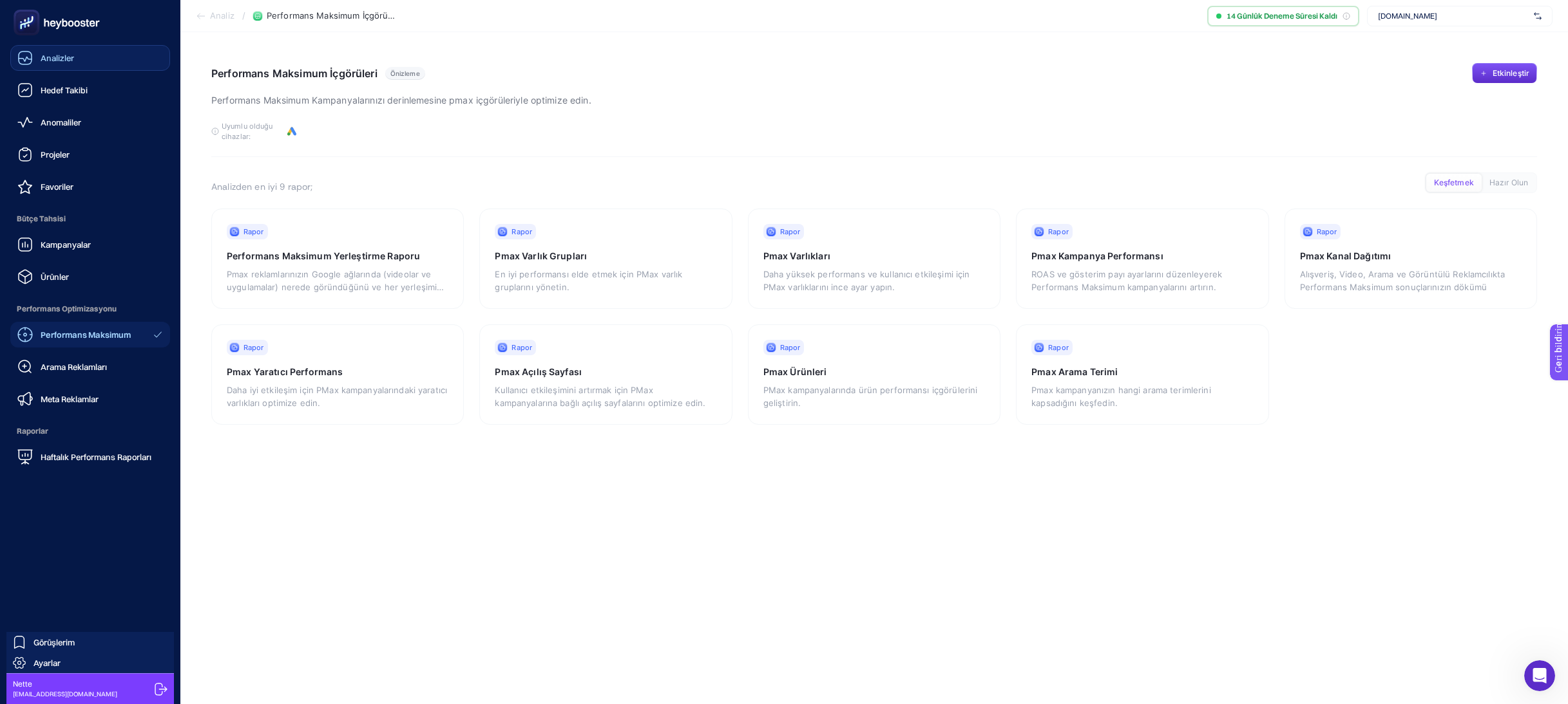
click at [35, 61] on div "Analizler" at bounding box center [45, 58] width 56 height 15
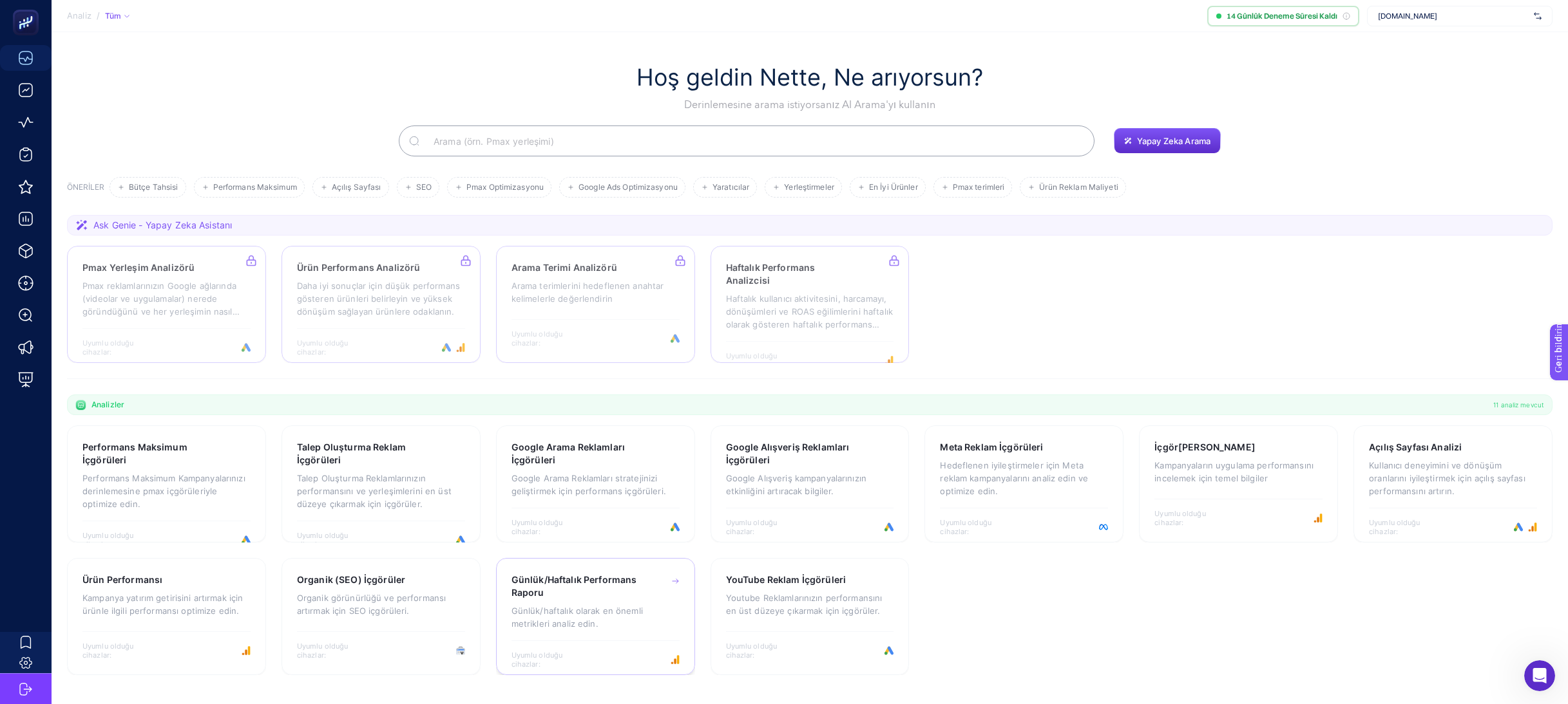
click at [610, 598] on h3 "Günlük/Haftalık Performans Raporu" at bounding box center [576, 586] width 128 height 26
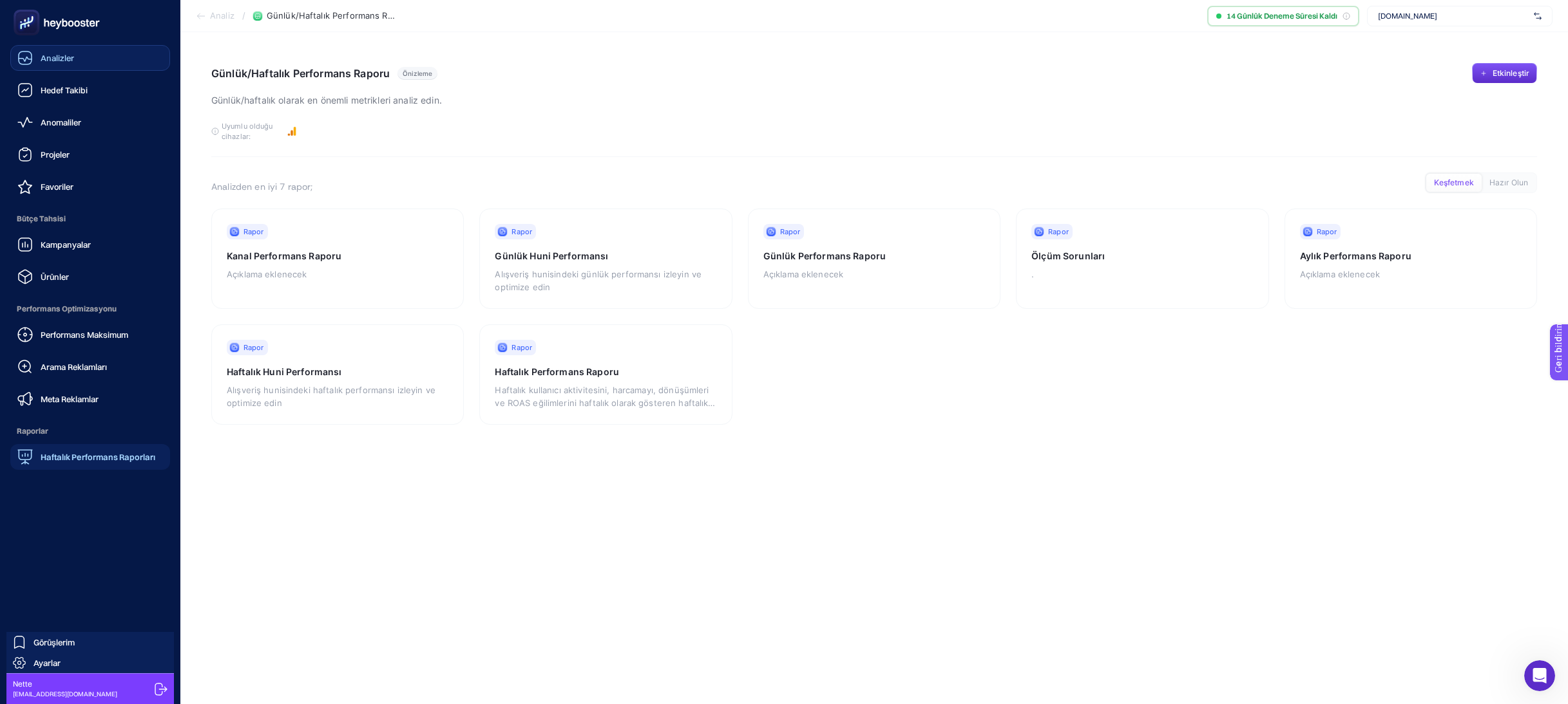
click at [22, 61] on icon at bounding box center [25, 58] width 15 height 15
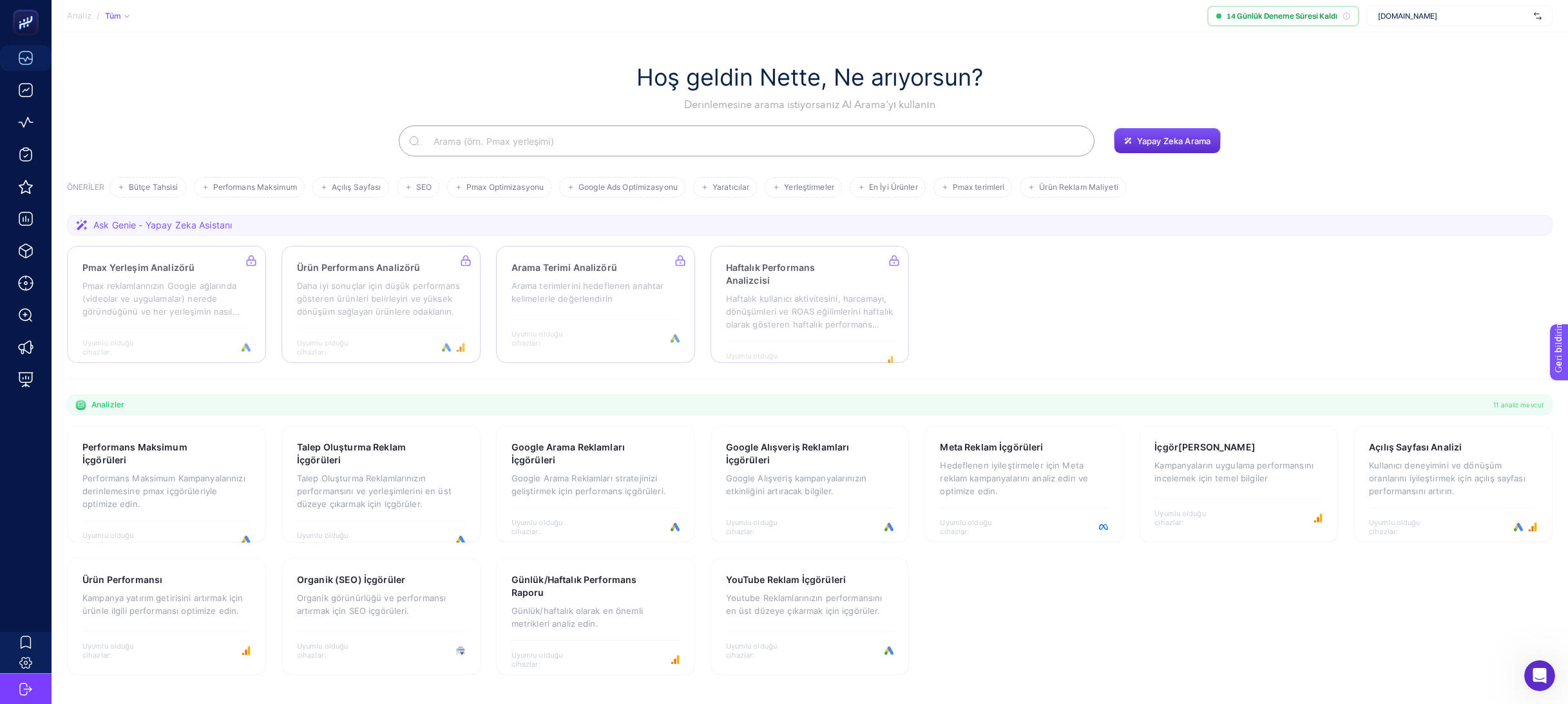
click at [1341, 700] on div "Analiz / Tüm 14 Günlük Deneme Süresi Kaldı [DOMAIN_NAME] Filtre BAĞLANTI Google…" at bounding box center [784, 352] width 1568 height 704
